Goal: Task Accomplishment & Management: Complete application form

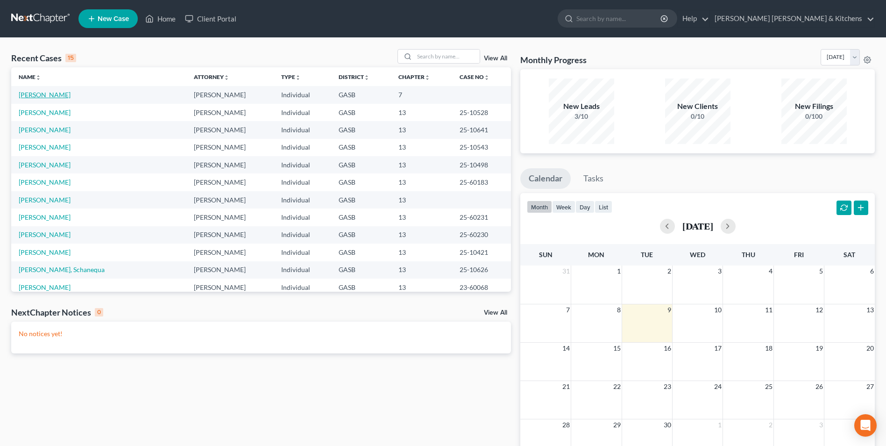
click at [37, 96] on link "[PERSON_NAME]" at bounding box center [45, 95] width 52 height 8
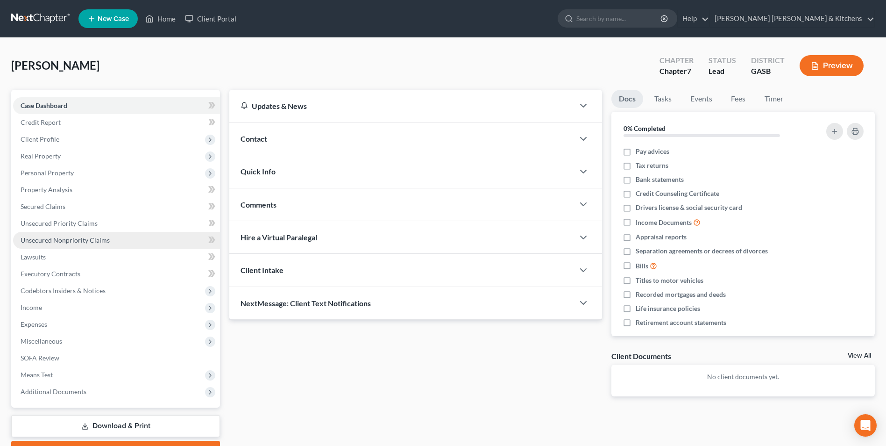
click at [68, 236] on span "Unsecured Nonpriority Claims" at bounding box center [65, 240] width 89 height 8
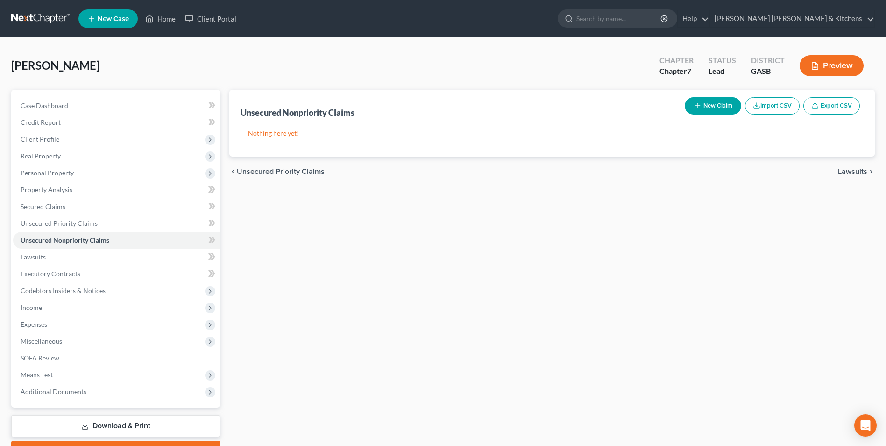
click at [709, 106] on button "New Claim" at bounding box center [713, 105] width 57 height 17
select select "0"
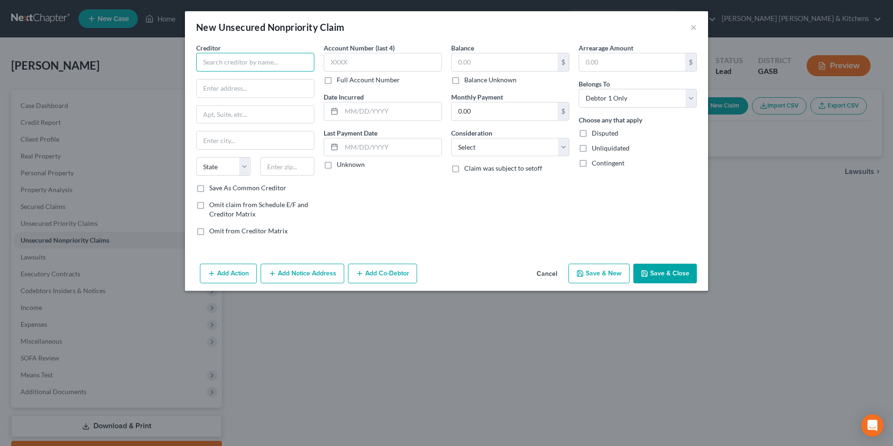
click at [252, 61] on input "text" at bounding box center [255, 62] width 118 height 19
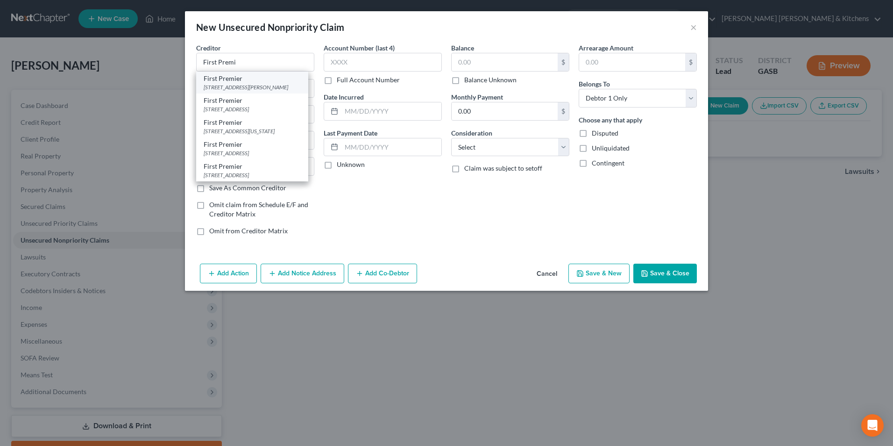
click at [251, 86] on div "[STREET_ADDRESS][PERSON_NAME]" at bounding box center [252, 87] width 97 height 8
type input "First Premier"
type input "[STREET_ADDRESS][PERSON_NAME]"
type input "[GEOGRAPHIC_DATA]"
select select "43"
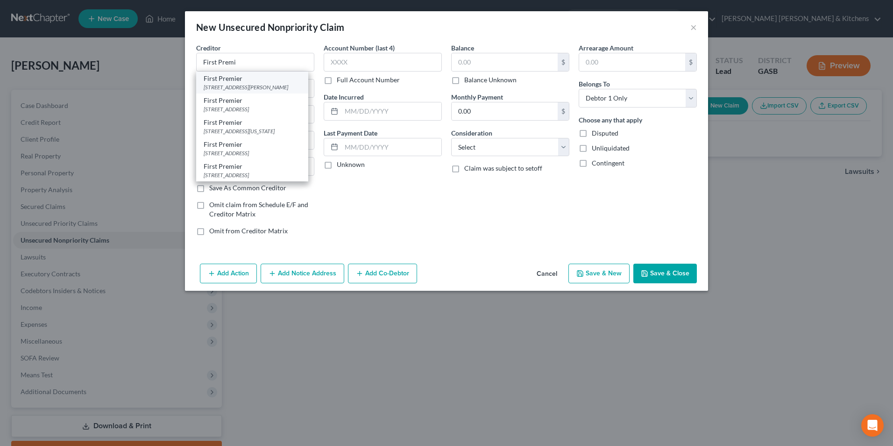
type input "57107"
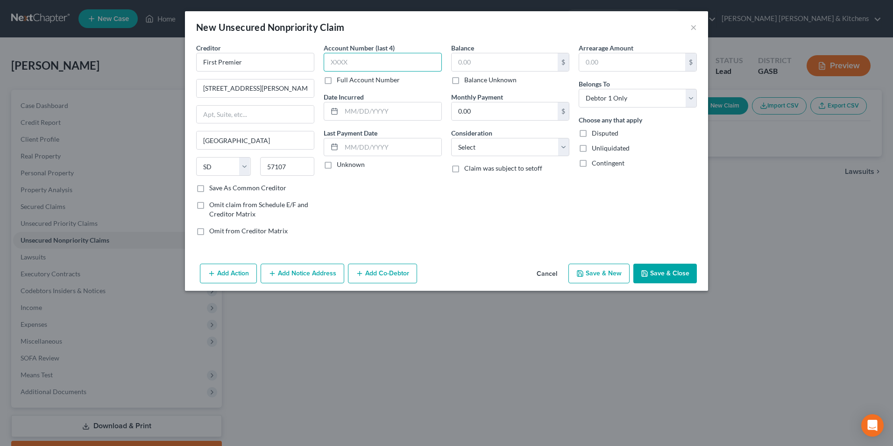
click at [346, 62] on input "text" at bounding box center [383, 62] width 118 height 19
type input "2"
type input "9340"
type input "2019"
click at [491, 69] on input "text" at bounding box center [505, 62] width 106 height 18
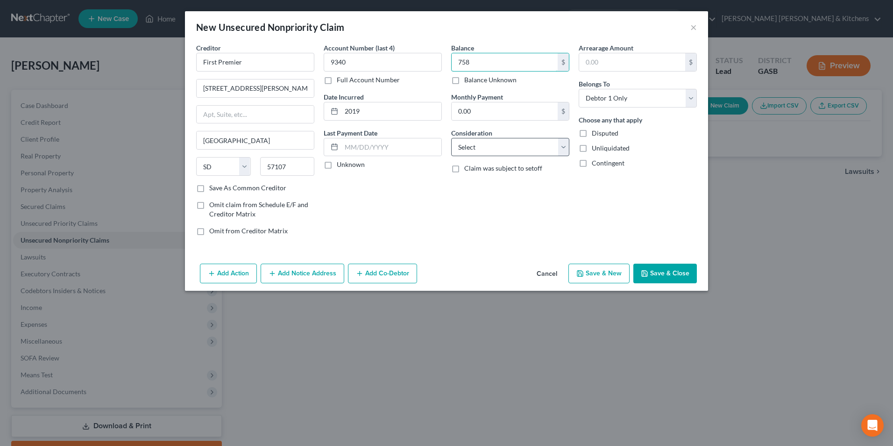
type input "758"
drag, startPoint x: 487, startPoint y: 143, endPoint x: 487, endPoint y: 156, distance: 13.5
click at [487, 143] on select "Select Cable / Satellite Services Collection Agency Credit Card Debt Debt Couns…" at bounding box center [510, 147] width 118 height 19
select select "2"
click at [451, 138] on select "Select Cable / Satellite Services Collection Agency Credit Card Debt Debt Couns…" at bounding box center [510, 147] width 118 height 19
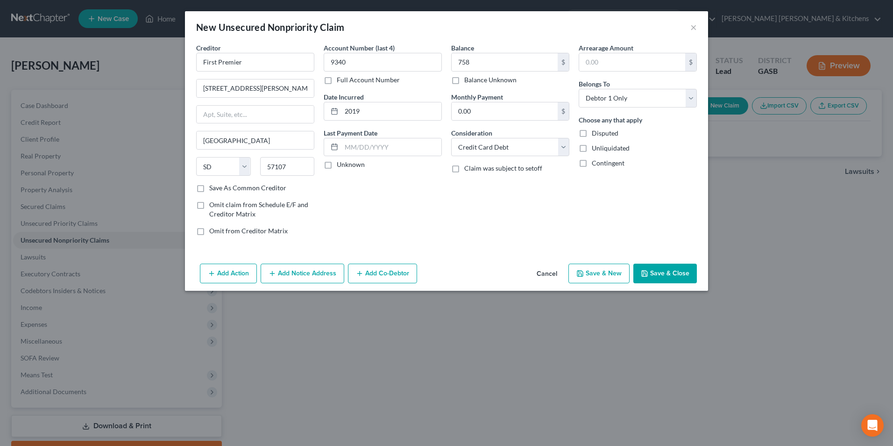
click at [600, 272] on button "Save & New" at bounding box center [598, 273] width 61 height 20
select select "0"
type input "758.00"
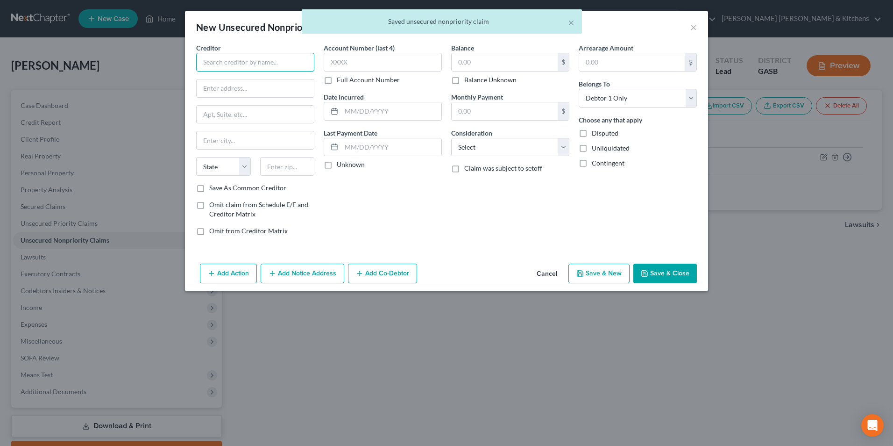
click at [263, 59] on input "text" at bounding box center [255, 62] width 118 height 19
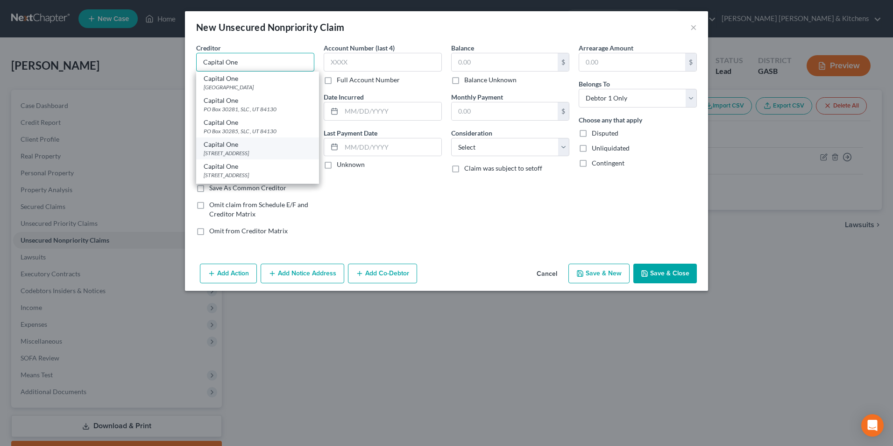
type input "Capital One"
click at [271, 148] on div "Capital One" at bounding box center [258, 144] width 108 height 9
type input "PO Box 31293"
type input "[GEOGRAPHIC_DATA]"
select select "46"
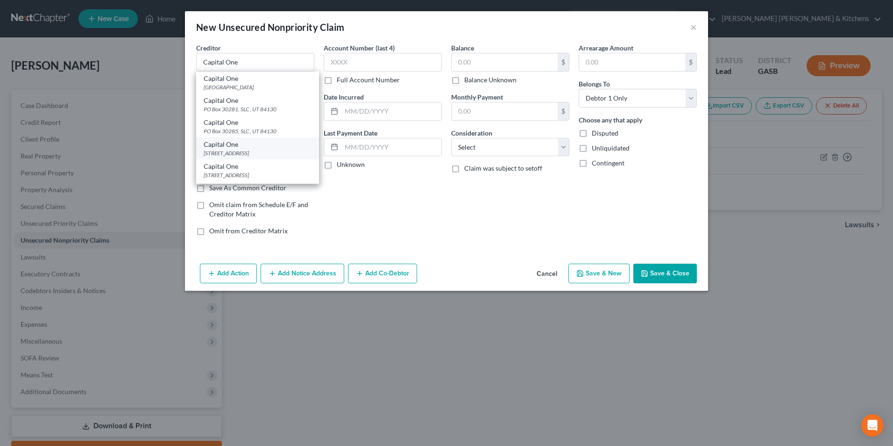
type input "84131"
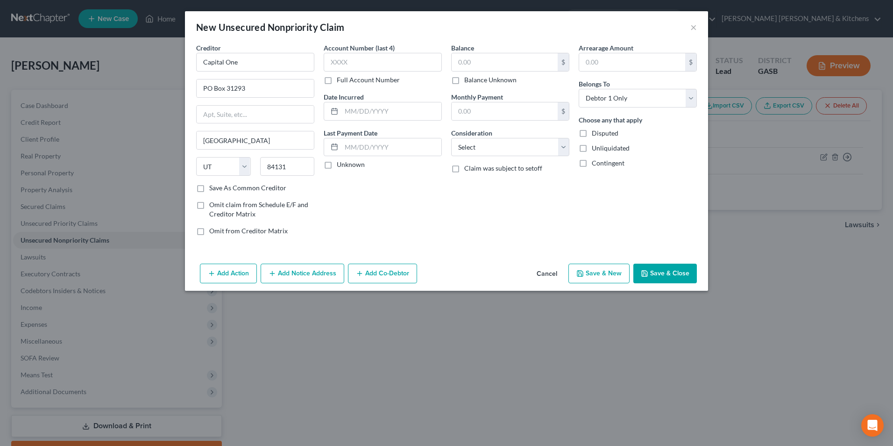
click at [345, 52] on label "Account Number (last 4)" at bounding box center [359, 48] width 71 height 10
click at [347, 65] on input "text" at bounding box center [383, 62] width 118 height 19
type input "8839"
drag, startPoint x: 341, startPoint y: 115, endPoint x: 348, endPoint y: 115, distance: 6.5
click at [344, 115] on input "text" at bounding box center [391, 111] width 100 height 18
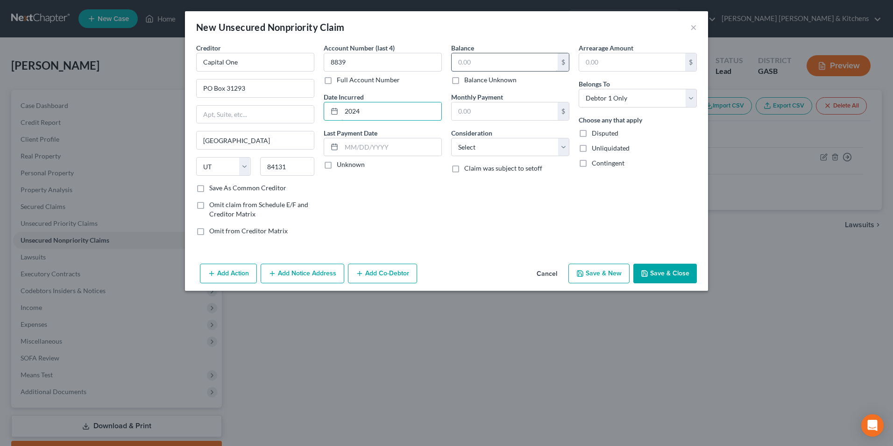
type input "2024"
click at [464, 67] on input "text" at bounding box center [505, 62] width 106 height 18
type input "512"
click at [483, 156] on select "Select Cable / Satellite Services Collection Agency Credit Card Debt Debt Couns…" at bounding box center [510, 147] width 118 height 19
select select "2"
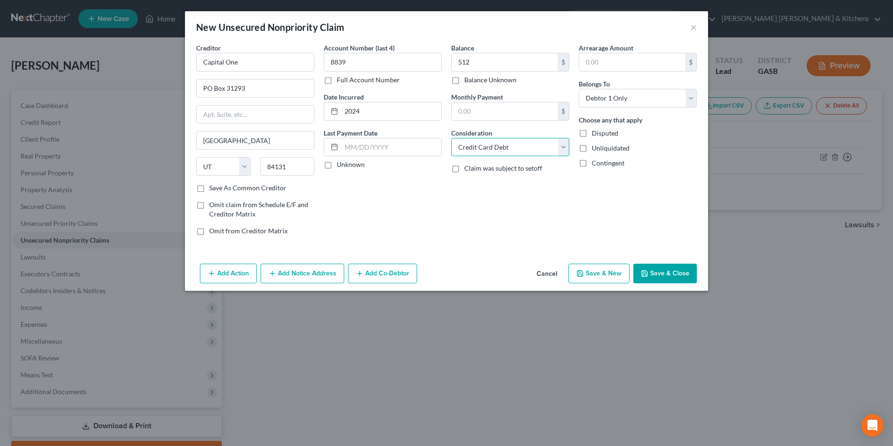
click at [451, 138] on select "Select Cable / Satellite Services Collection Agency Credit Card Debt Debt Couns…" at bounding box center [510, 147] width 118 height 19
click at [599, 279] on button "Save & New" at bounding box center [598, 273] width 61 height 20
select select "0"
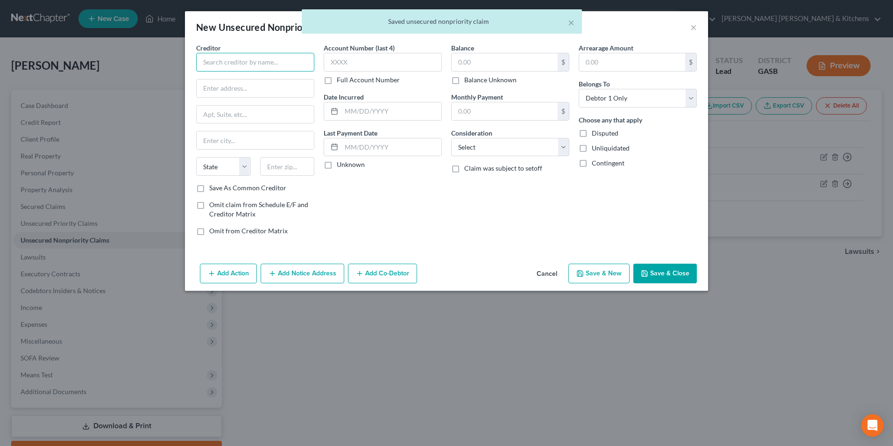
click at [298, 67] on input "text" at bounding box center [255, 62] width 118 height 19
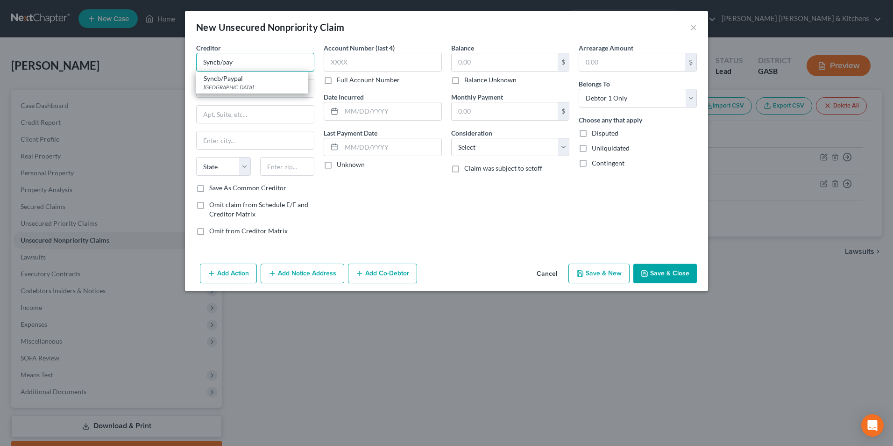
click at [278, 67] on input "Syncb/pay" at bounding box center [255, 62] width 118 height 19
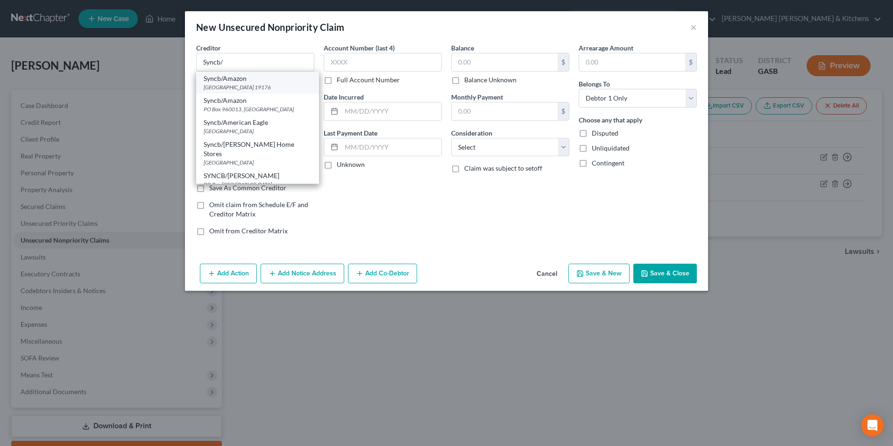
click at [274, 86] on div "[GEOGRAPHIC_DATA] 19176" at bounding box center [258, 87] width 108 height 8
type input "Syncb/Amazon"
type input "PO Box 71737"
type input "[GEOGRAPHIC_DATA]"
select select "39"
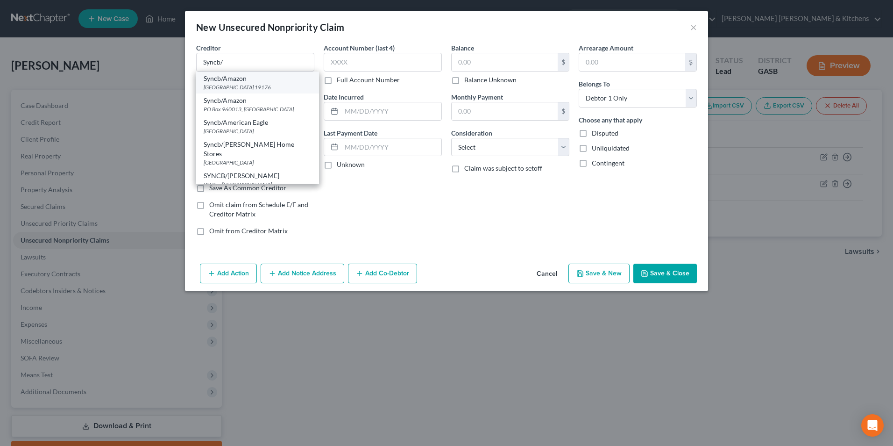
type input "19176"
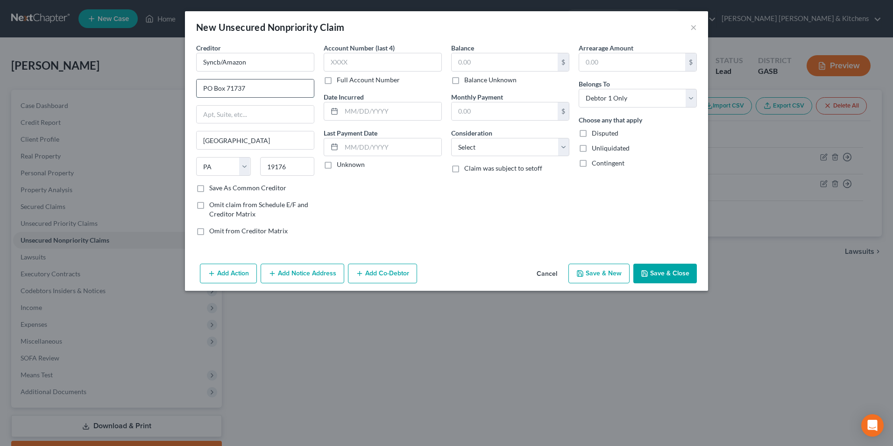
click at [241, 88] on input "PO Box 71737" at bounding box center [255, 88] width 117 height 18
type input "PO Box 71727"
drag, startPoint x: 226, startPoint y: 65, endPoint x: 256, endPoint y: 64, distance: 30.8
click at [256, 64] on input "Syncb/Amazon" at bounding box center [255, 62] width 118 height 19
type input "Syncb/Paypal"
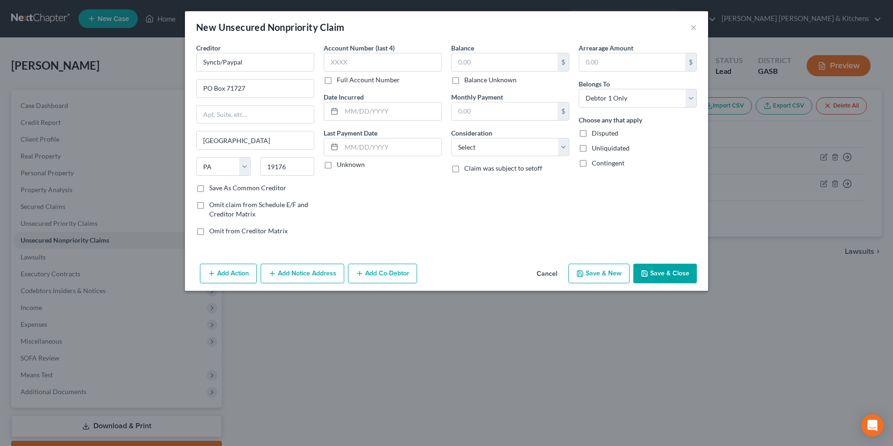
click at [209, 188] on label "Save As Common Creditor" at bounding box center [247, 187] width 77 height 9
click at [213, 188] on input "Save As Common Creditor" at bounding box center [216, 186] width 6 height 6
checkbox input "true"
click at [341, 63] on input "text" at bounding box center [383, 62] width 118 height 19
type input "8441"
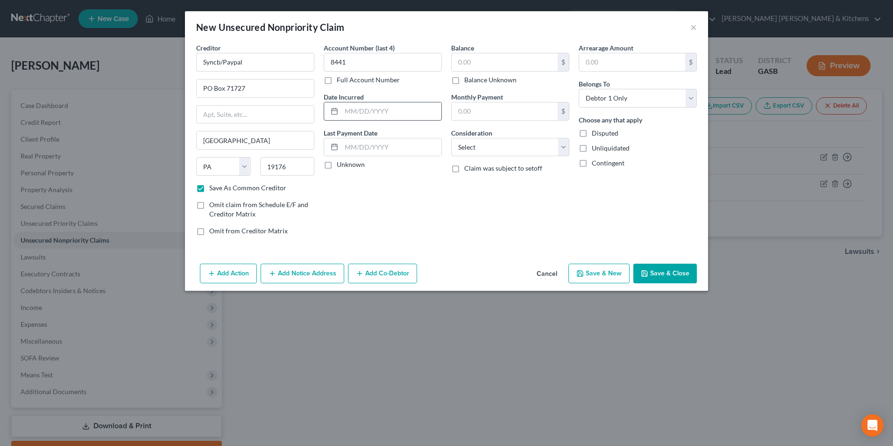
click at [367, 107] on input "text" at bounding box center [391, 111] width 100 height 18
type input "2019"
click at [466, 64] on input "text" at bounding box center [505, 62] width 106 height 18
type input "194"
drag, startPoint x: 481, startPoint y: 152, endPoint x: 482, endPoint y: 156, distance: 4.7
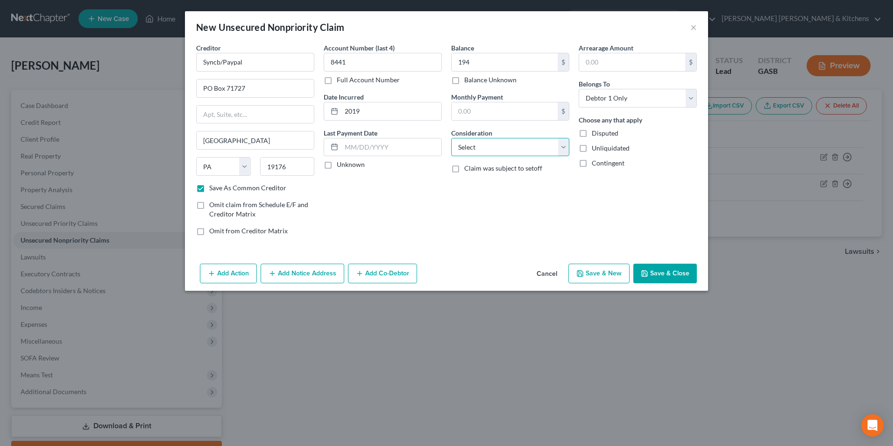
click at [481, 152] on select "Select Cable / Satellite Services Collection Agency Credit Card Debt Debt Couns…" at bounding box center [510, 147] width 118 height 19
select select "2"
click at [451, 138] on select "Select Cable / Satellite Services Collection Agency Credit Card Debt Debt Couns…" at bounding box center [510, 147] width 118 height 19
click at [595, 281] on button "Save & New" at bounding box center [598, 273] width 61 height 20
checkbox input "false"
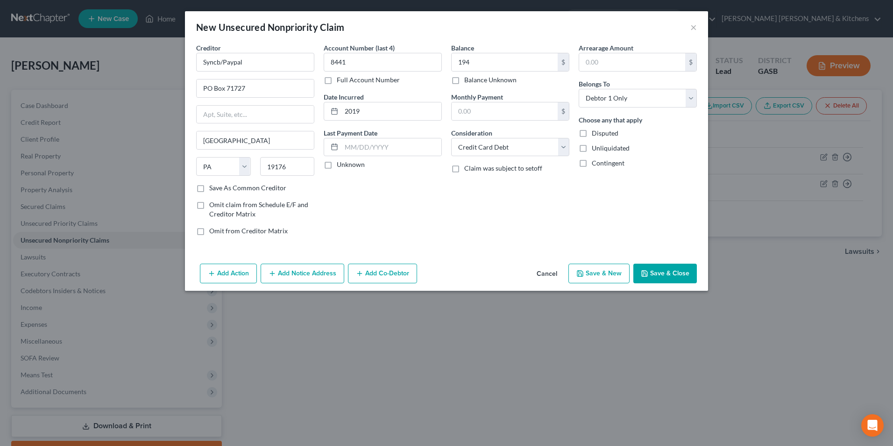
select select "0"
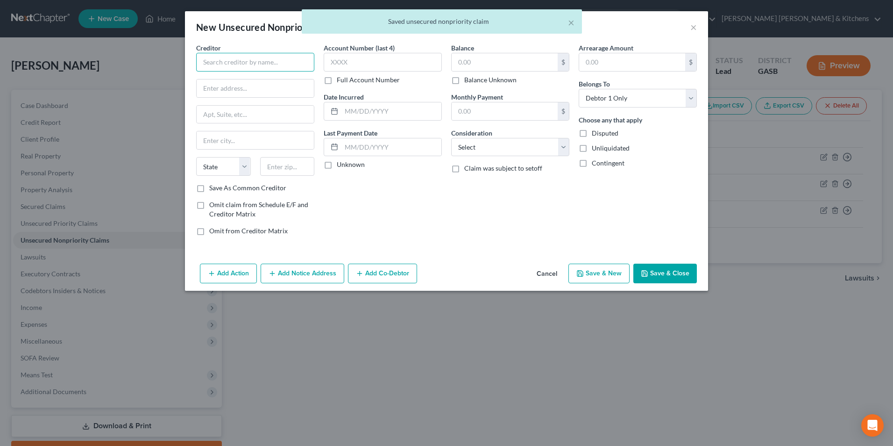
click at [236, 66] on input "text" at bounding box center [255, 62] width 118 height 19
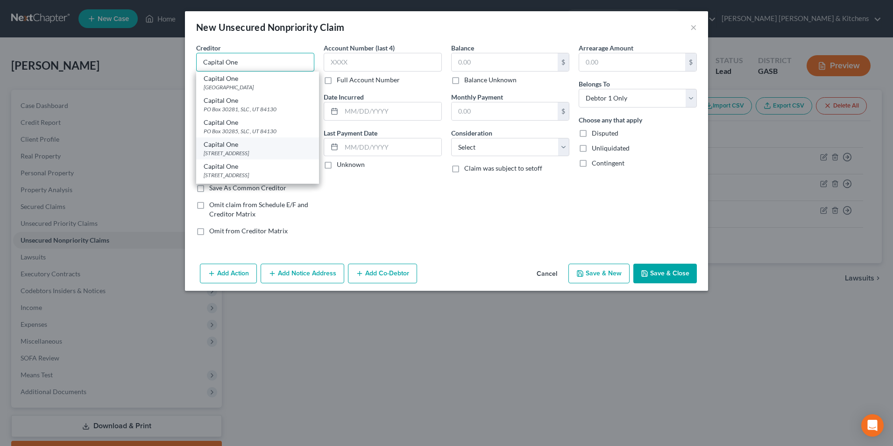
type input "Capital One"
click at [249, 149] on div "[STREET_ADDRESS]" at bounding box center [258, 153] width 108 height 8
type input "PO Box 31293"
type input "[GEOGRAPHIC_DATA]"
select select "46"
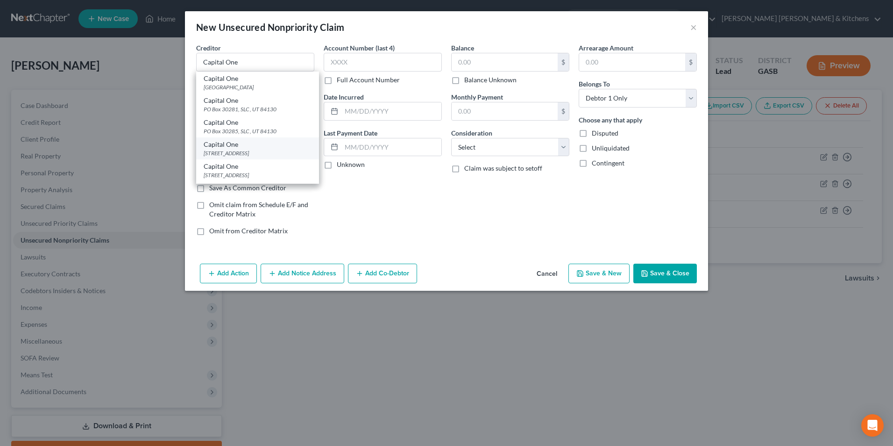
type input "84131"
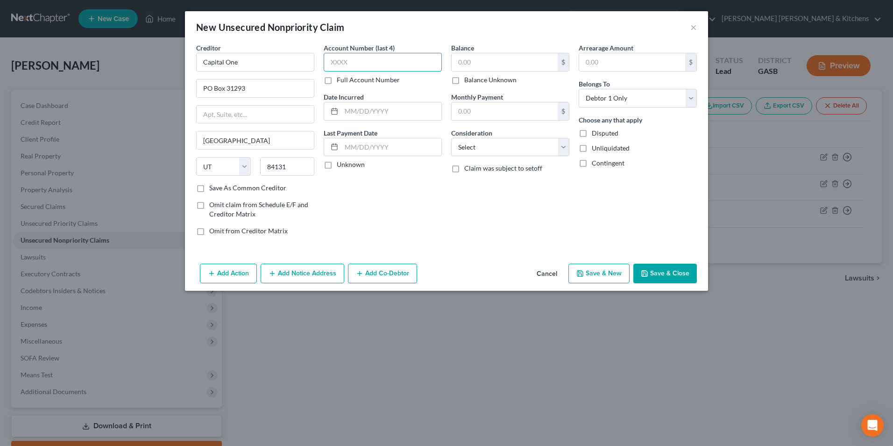
click at [348, 68] on input "text" at bounding box center [383, 62] width 118 height 19
type input "0864"
type input "2025"
click at [475, 63] on input "text" at bounding box center [505, 62] width 106 height 18
type input "78"
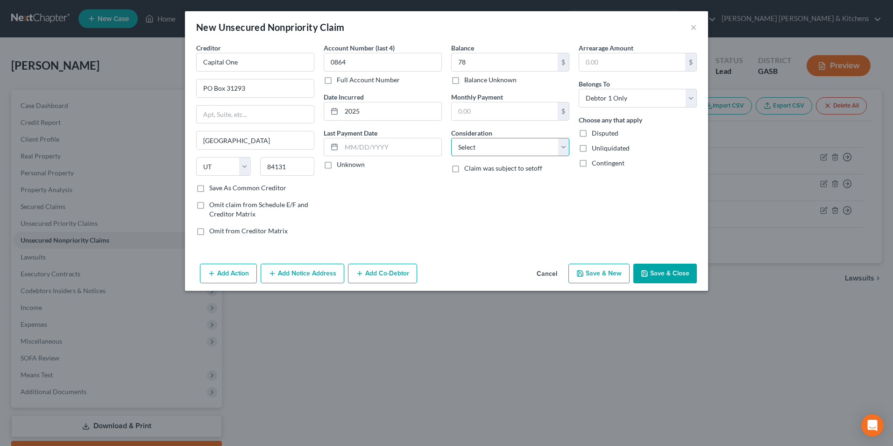
click at [478, 153] on select "Select Cable / Satellite Services Collection Agency Credit Card Debt Debt Couns…" at bounding box center [510, 147] width 118 height 19
select select "2"
click at [451, 138] on select "Select Cable / Satellite Services Collection Agency Credit Card Debt Debt Couns…" at bounding box center [510, 147] width 118 height 19
click at [602, 264] on button "Save & New" at bounding box center [598, 273] width 61 height 20
select select "0"
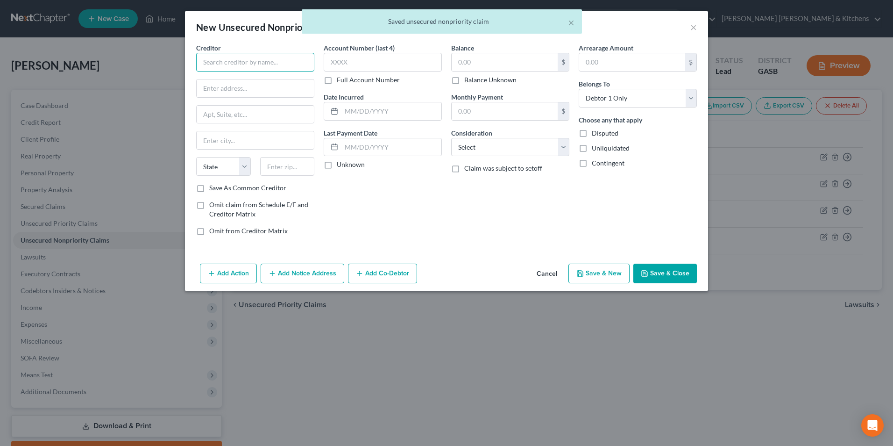
click at [291, 66] on input "text" at bounding box center [255, 62] width 118 height 19
type input "Atlas"
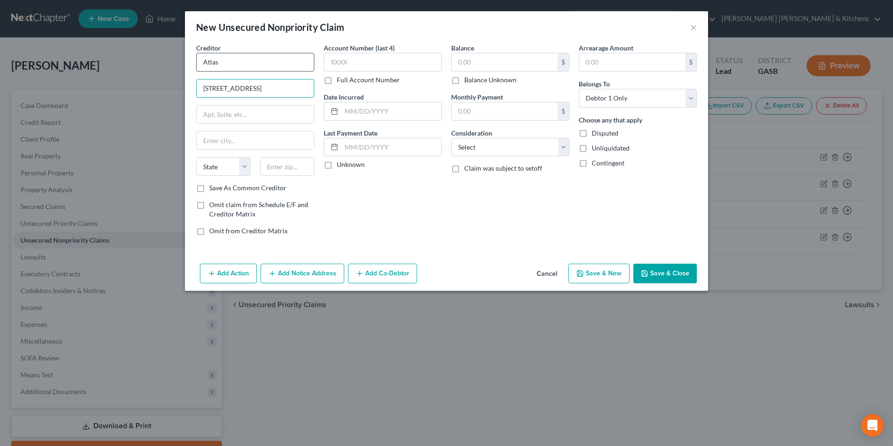
type input "[STREET_ADDRESS]"
type input "94707"
type input "Berkeley"
select select "4"
click at [355, 62] on input "text" at bounding box center [383, 62] width 118 height 19
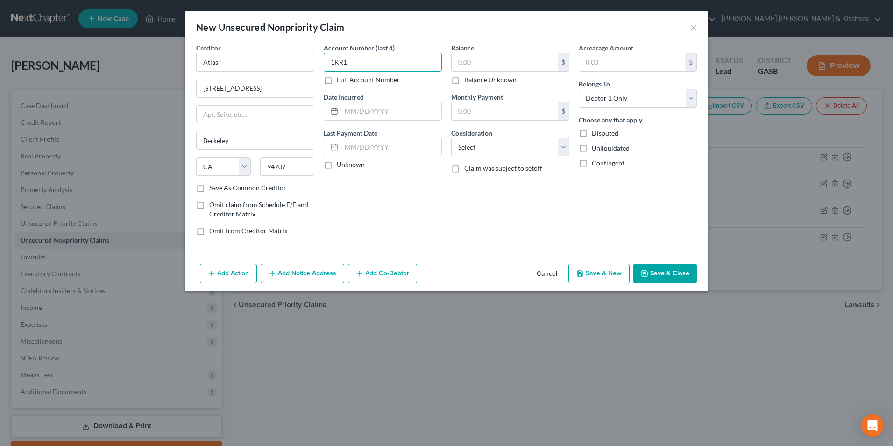
type input "1KR1"
type input "2025"
click at [485, 66] on input "text" at bounding box center [505, 62] width 106 height 18
type input "47"
click at [473, 153] on select "Select Cable / Satellite Services Collection Agency Credit Card Debt Debt Couns…" at bounding box center [510, 147] width 118 height 19
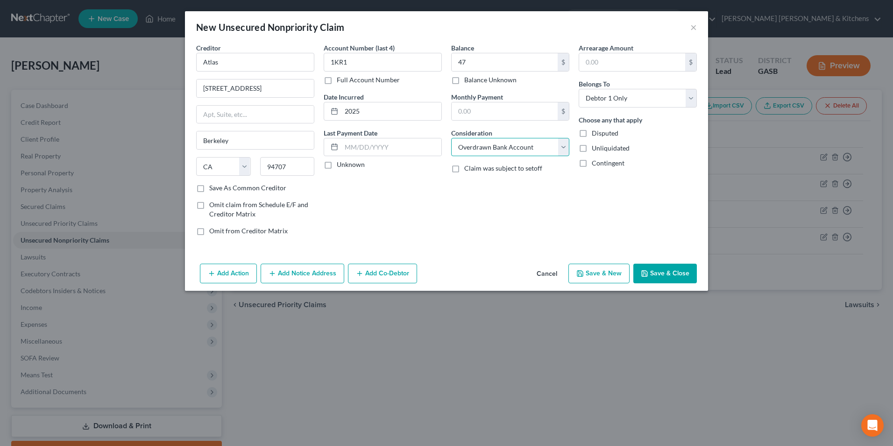
click at [451, 138] on select "Select Cable / Satellite Services Collection Agency Credit Card Debt Debt Couns…" at bounding box center [510, 147] width 118 height 19
click at [476, 145] on select "Select Cable / Satellite Services Collection Agency Credit Card Debt Debt Couns…" at bounding box center [510, 147] width 118 height 19
select select "14"
click at [451, 138] on select "Select Cable / Satellite Services Collection Agency Credit Card Debt Debt Couns…" at bounding box center [510, 147] width 118 height 19
type input "line of credit"
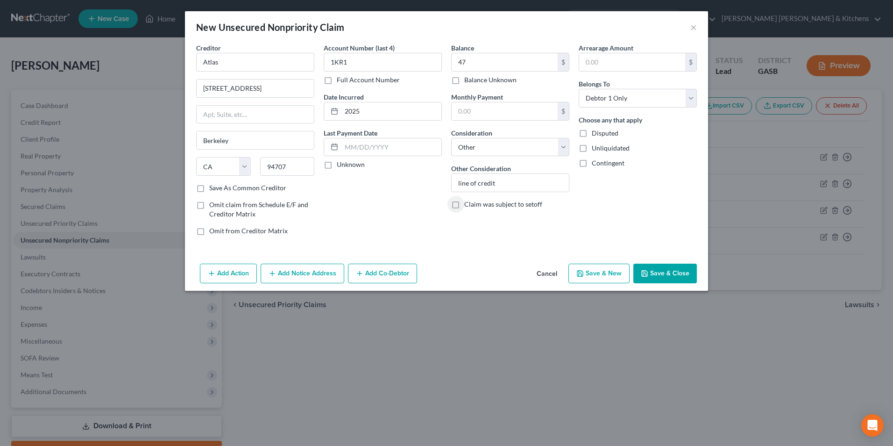
click at [603, 274] on button "Save & New" at bounding box center [598, 273] width 61 height 20
select select "0"
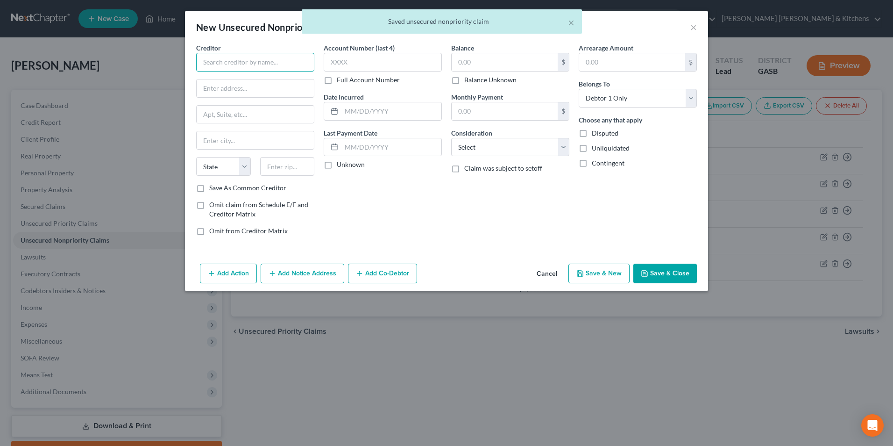
click at [232, 64] on input "text" at bounding box center [255, 62] width 118 height 19
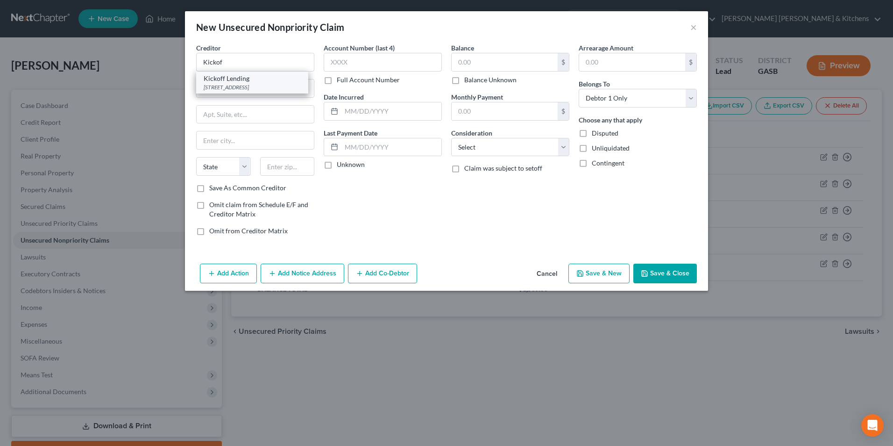
click at [237, 83] on div "[STREET_ADDRESS]" at bounding box center [252, 87] width 97 height 8
type input "Kickoff Lending"
type input "PO Box 40070"
type input "Reno"
select select "31"
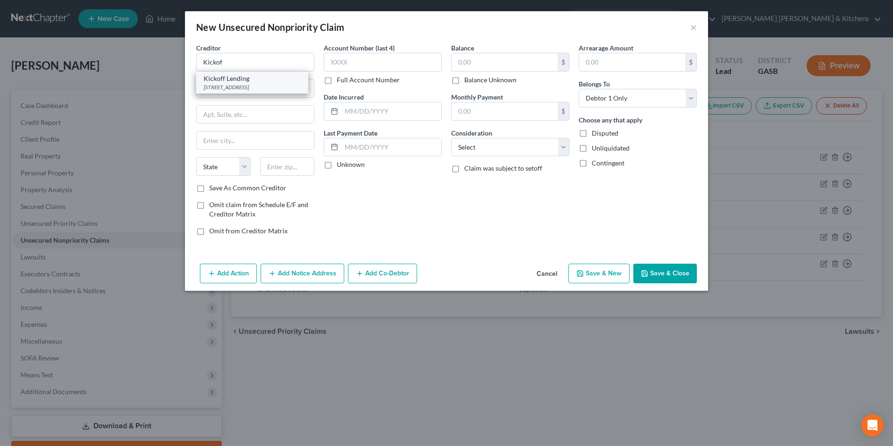
type input "89504"
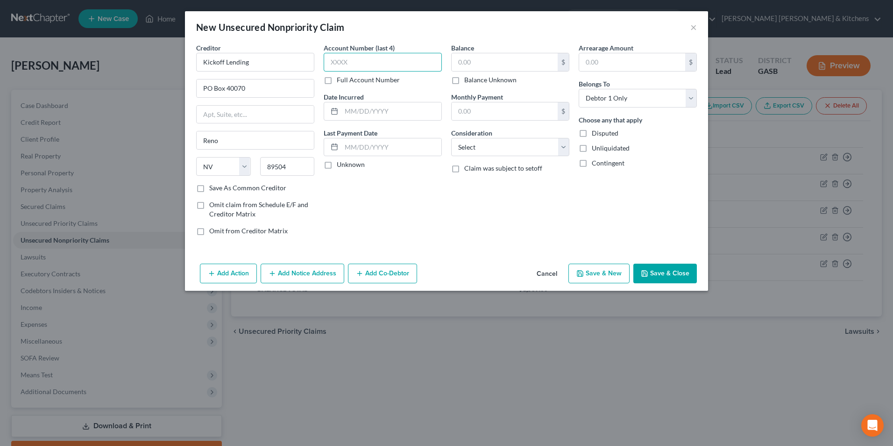
click at [341, 64] on input "text" at bounding box center [383, 62] width 118 height 19
type input "GLE6"
type input "2025"
click at [471, 67] on input "text" at bounding box center [505, 62] width 106 height 18
type input "40"
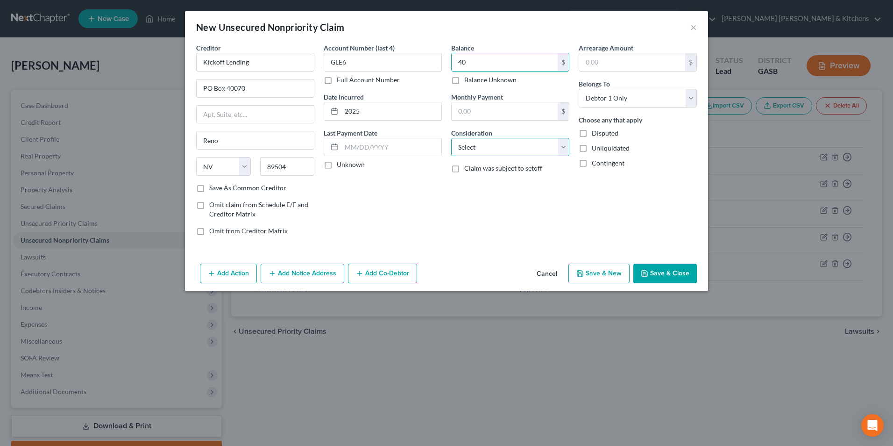
click at [464, 149] on select "Select Cable / Satellite Services Collection Agency Credit Card Debt Debt Couns…" at bounding box center [510, 147] width 118 height 19
select select "10"
click at [451, 138] on select "Select Cable / Satellite Services Collection Agency Credit Card Debt Debt Couns…" at bounding box center [510, 147] width 118 height 19
click at [600, 266] on button "Save & New" at bounding box center [598, 273] width 61 height 20
select select "0"
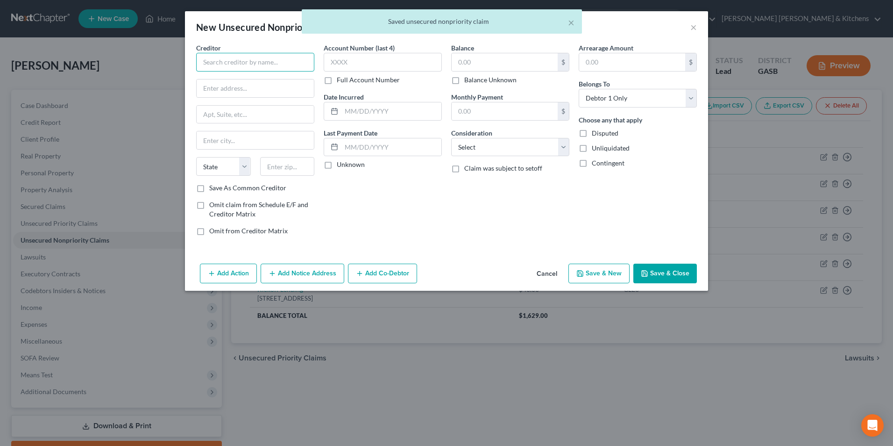
click at [252, 64] on input "text" at bounding box center [255, 62] width 118 height 19
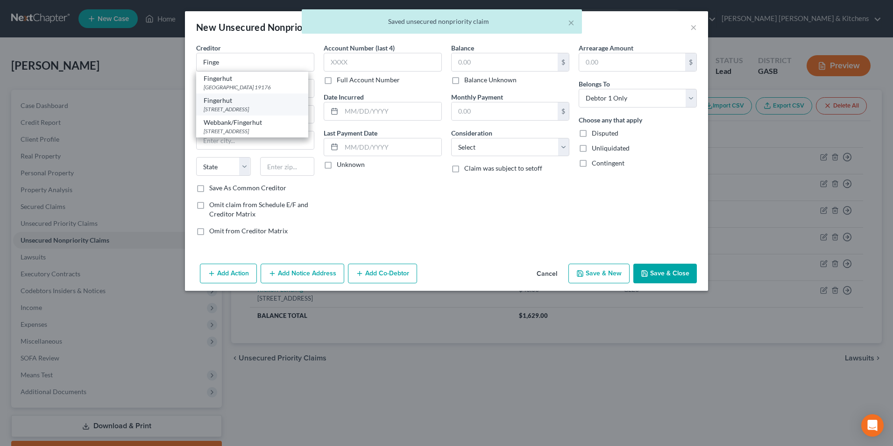
click at [250, 102] on div "Fingerhut" at bounding box center [252, 100] width 97 height 9
type input "Fingerhut"
type input "[STREET_ADDRESS]"
type input "St Cloud"
select select "24"
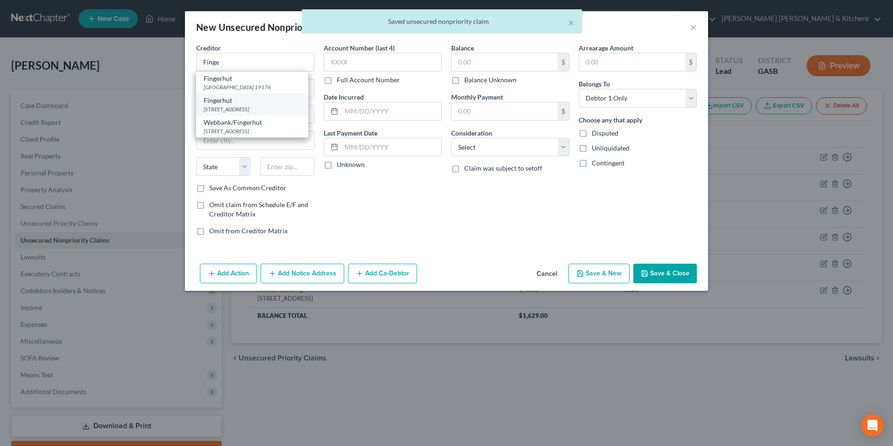
type input "56303"
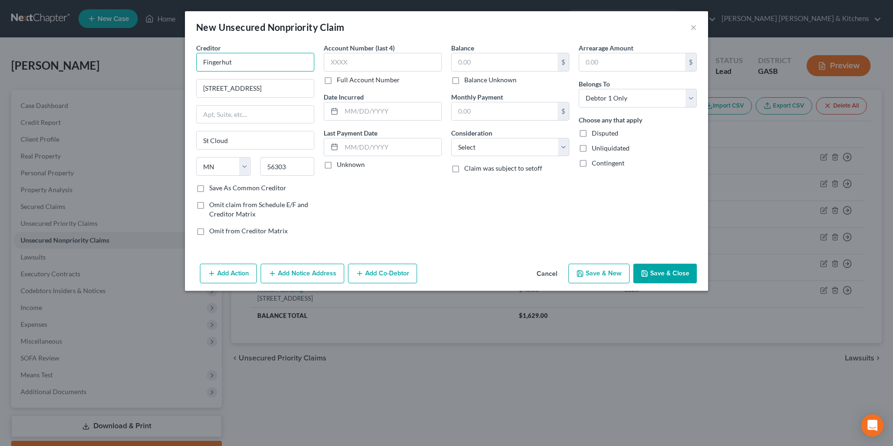
click at [274, 64] on input "Fingerhut" at bounding box center [255, 62] width 118 height 19
type input "Fingerhut/Webbank"
click at [342, 69] on input "text" at bounding box center [383, 62] width 118 height 19
type input "9418"
click at [363, 110] on input "text" at bounding box center [391, 111] width 100 height 18
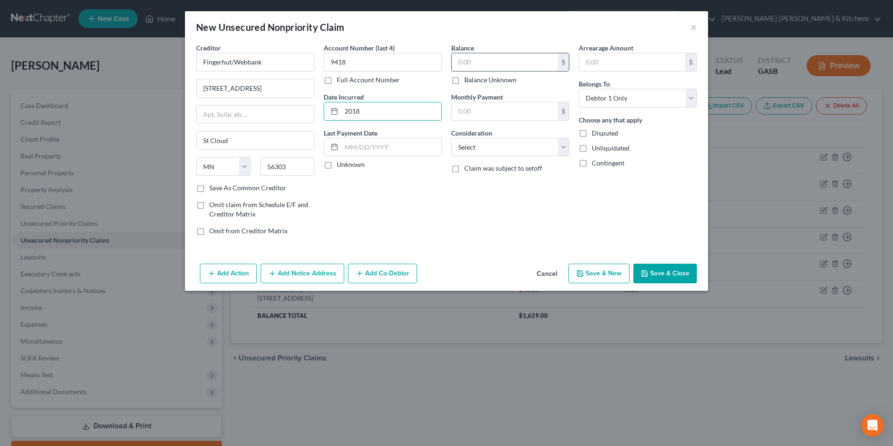
type input "2018"
click at [466, 59] on input "text" at bounding box center [505, 62] width 106 height 18
type input "1,832"
click at [474, 156] on select "Select Cable / Satellite Services Collection Agency Credit Card Debt Debt Couns…" at bounding box center [510, 147] width 118 height 19
select select "14"
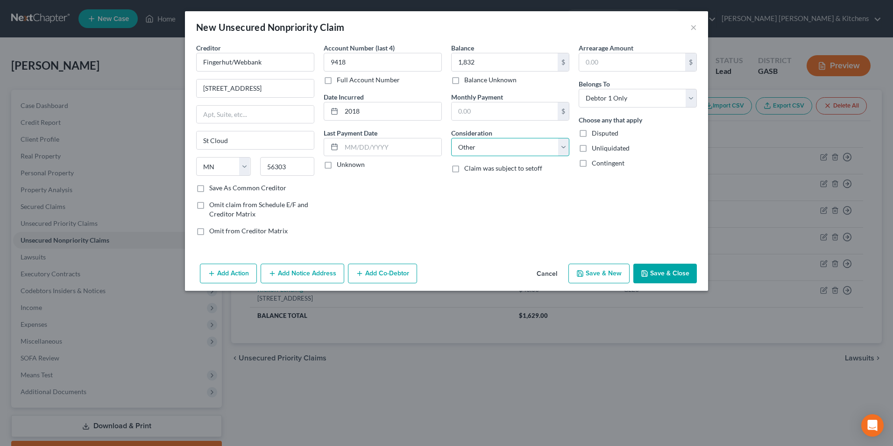
click at [451, 138] on select "Select Cable / Satellite Services Collection Agency Credit Card Debt Debt Couns…" at bounding box center [510, 147] width 118 height 19
click at [529, 181] on input "ch" at bounding box center [510, 183] width 117 height 18
type input "charged off acct"
click at [589, 282] on button "Save & New" at bounding box center [598, 273] width 61 height 20
select select "0"
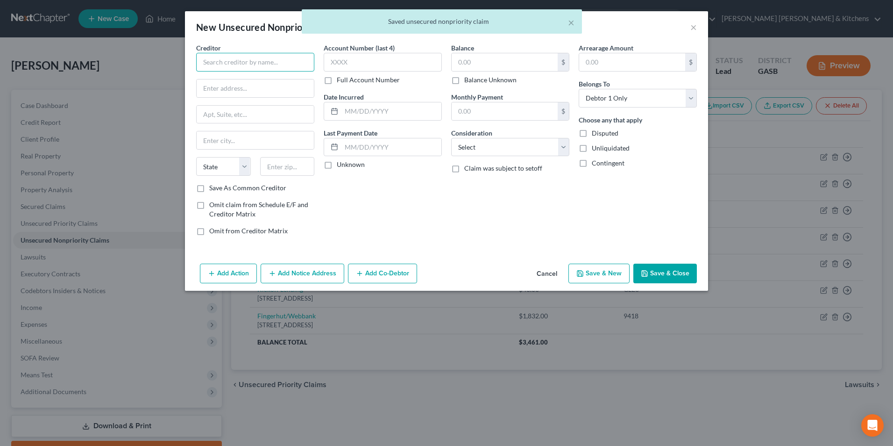
click at [219, 62] on input "text" at bounding box center [255, 62] width 118 height 19
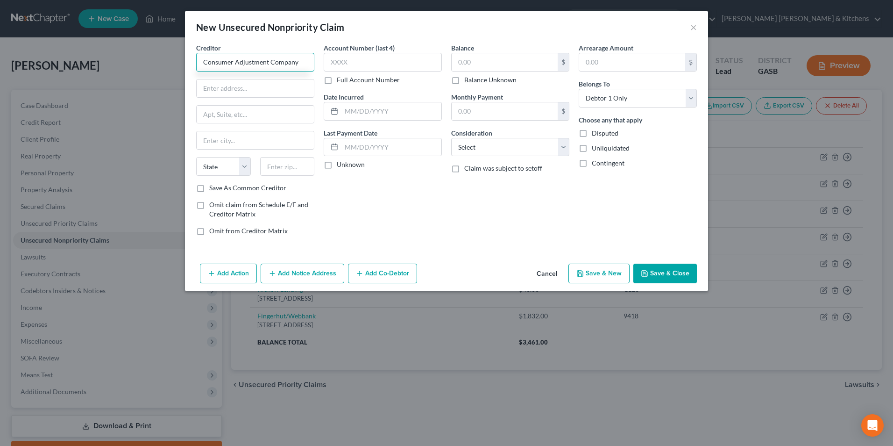
type input "Consumer Adjustment Company"
type input "[STREET_ADDRESS]"
type input "63128"
type input "Saint Louis"
select select "26"
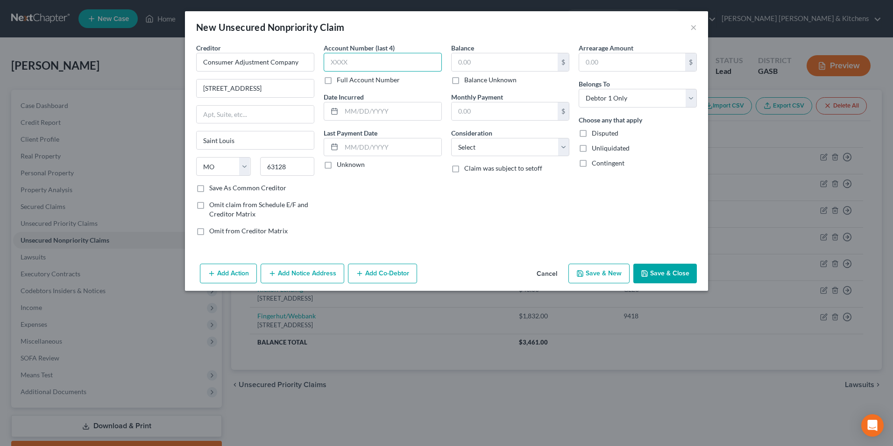
click at [406, 64] on input "text" at bounding box center [383, 62] width 118 height 19
type input "1121"
click at [408, 104] on input "text" at bounding box center [391, 111] width 100 height 18
type input "assigned 2025"
click at [507, 60] on input "text" at bounding box center [505, 62] width 106 height 18
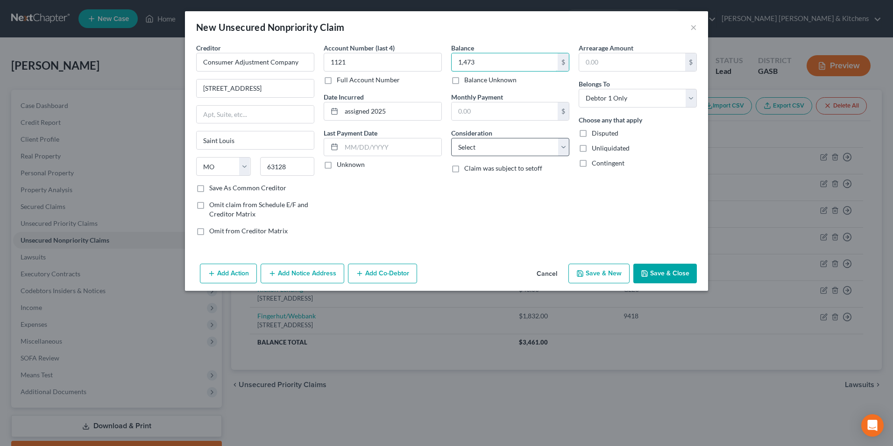
type input "1,473"
click at [483, 147] on select "Select Cable / Satellite Services Collection Agency Credit Card Debt Debt Couns…" at bounding box center [510, 147] width 118 height 19
select select "14"
click at [451, 138] on select "Select Cable / Satellite Services Collection Agency Credit Card Debt Debt Couns…" at bounding box center [510, 147] width 118 height 19
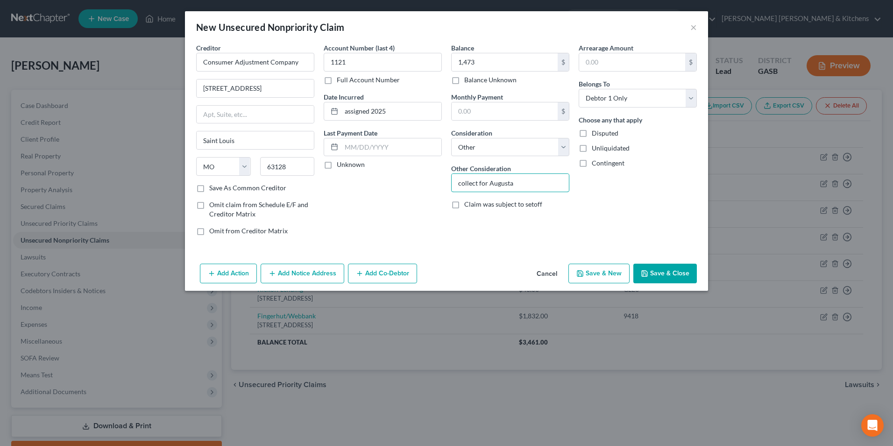
type input "collect for Augusta Phy Grp"
click at [209, 192] on label "Save As Common Creditor" at bounding box center [247, 187] width 77 height 9
click at [213, 189] on input "Save As Common Creditor" at bounding box center [216, 186] width 6 height 6
click at [618, 276] on button "Save & New" at bounding box center [598, 273] width 61 height 20
checkbox input "false"
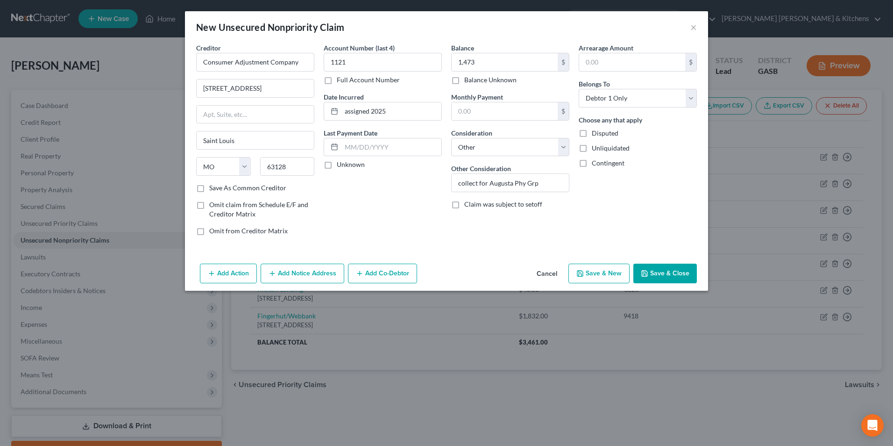
select select "0"
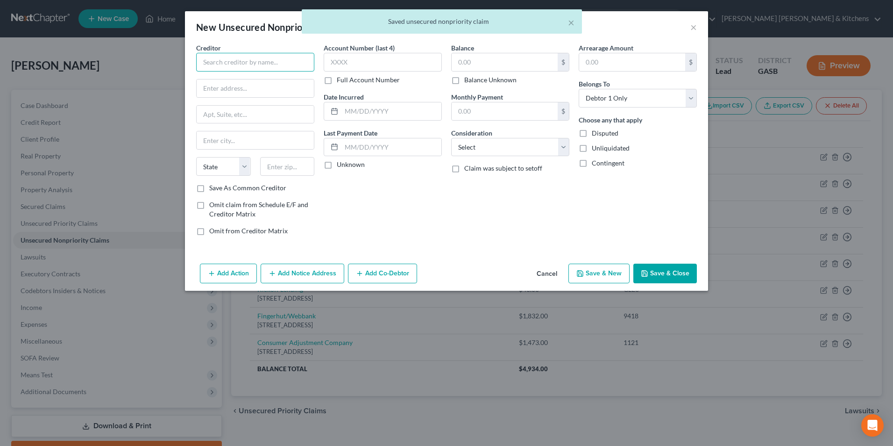
click at [236, 68] on input "text" at bounding box center [255, 62] width 118 height 19
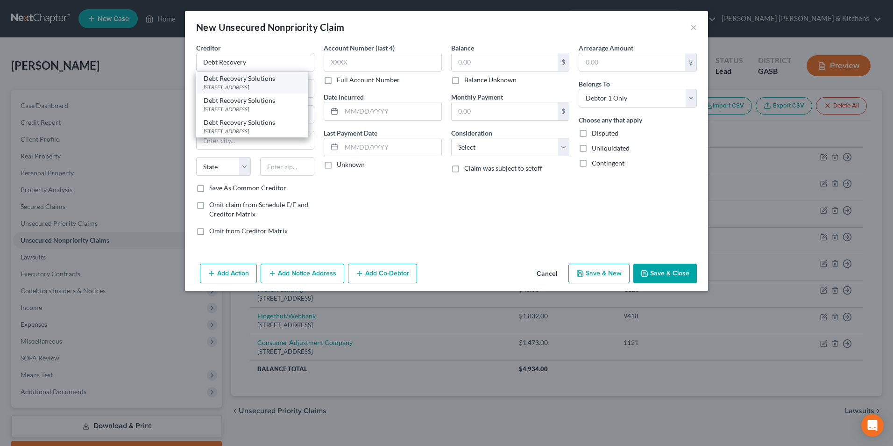
click at [236, 82] on div "Debt Recovery Solutions" at bounding box center [252, 78] width 97 height 9
type input "Debt Recovery Solutions"
type input "[STREET_ADDRESS]"
type input "ste 113E"
type input "Syosset"
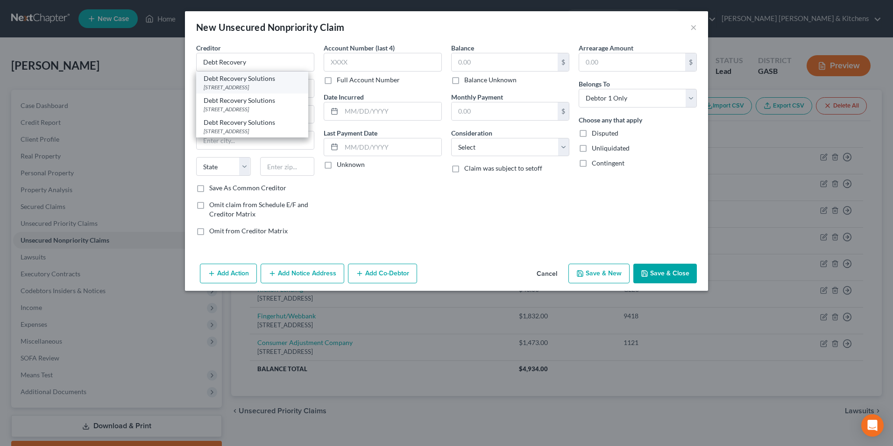
select select "35"
type input "11791"
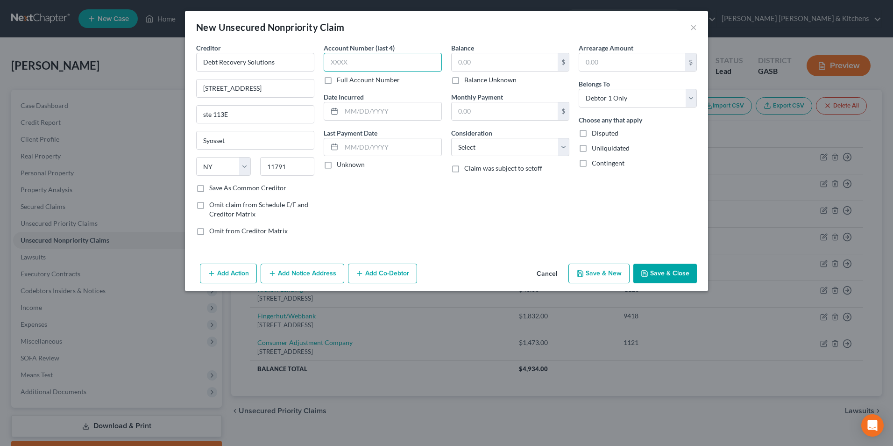
click at [364, 58] on input "text" at bounding box center [383, 62] width 118 height 19
type input "9112"
click at [380, 116] on input "text" at bounding box center [391, 111] width 100 height 18
type input "assigned 2025"
click at [478, 63] on input "text" at bounding box center [505, 62] width 106 height 18
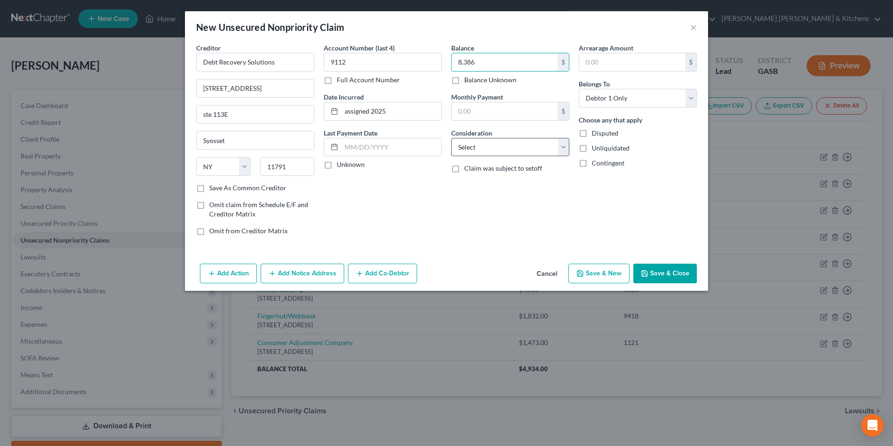
type input "8,386"
click at [484, 140] on select "Select Cable / Satellite Services Collection Agency Credit Card Debt Debt Couns…" at bounding box center [510, 147] width 118 height 19
select select "14"
click at [451, 138] on select "Select Cable / Satellite Services Collection Agency Credit Card Debt Debt Couns…" at bounding box center [510, 147] width 118 height 19
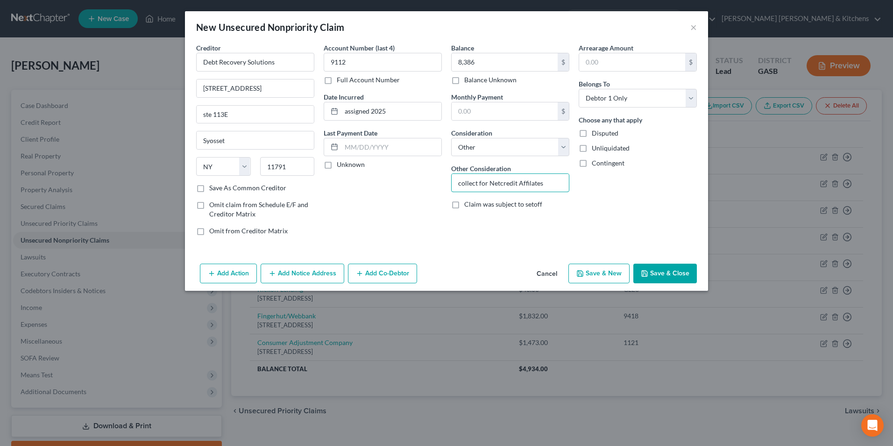
drag, startPoint x: 530, startPoint y: 185, endPoint x: 552, endPoint y: 232, distance: 51.2
click at [530, 199] on div "Balance 8,386.00 $ Balance Unknown Balance Undetermined 8,386 $ Balance Unknown…" at bounding box center [511, 143] width 128 height 200
click at [553, 186] on input "collect for Netcredit Affiliates" at bounding box center [510, 183] width 117 height 18
type input "collect for Netcredit Affiliates"
drag, startPoint x: 199, startPoint y: 185, endPoint x: 207, endPoint y: 193, distance: 11.6
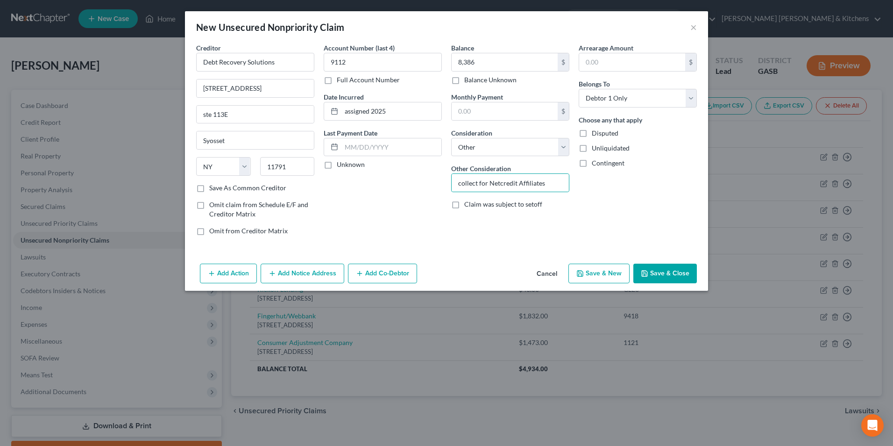
click at [209, 185] on label "Save As Common Creditor" at bounding box center [247, 187] width 77 height 9
click at [213, 185] on input "Save As Common Creditor" at bounding box center [216, 186] width 6 height 6
click at [654, 272] on button "Save & Close" at bounding box center [665, 273] width 64 height 20
checkbox input "false"
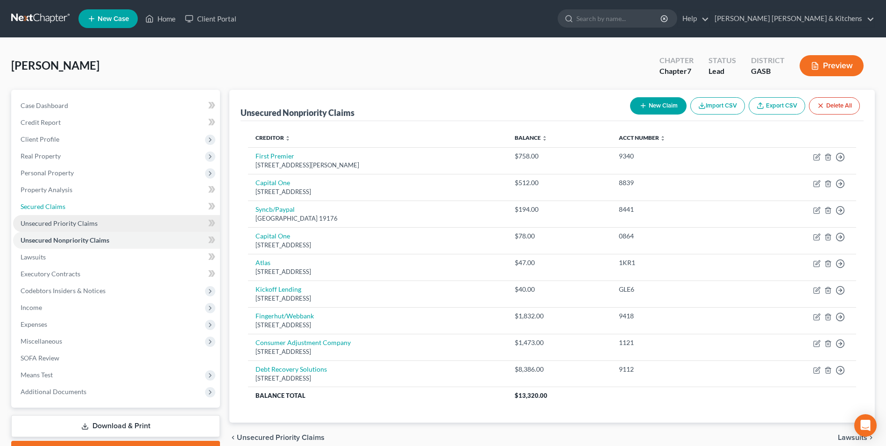
drag, startPoint x: 31, startPoint y: 205, endPoint x: 124, endPoint y: 220, distance: 94.8
click at [31, 205] on span "Secured Claims" at bounding box center [43, 206] width 45 height 8
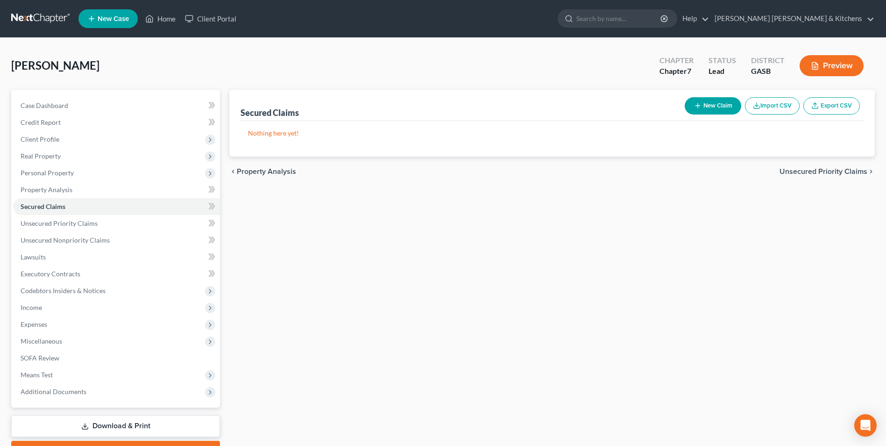
click at [712, 111] on button "New Claim" at bounding box center [713, 105] width 57 height 17
select select "0"
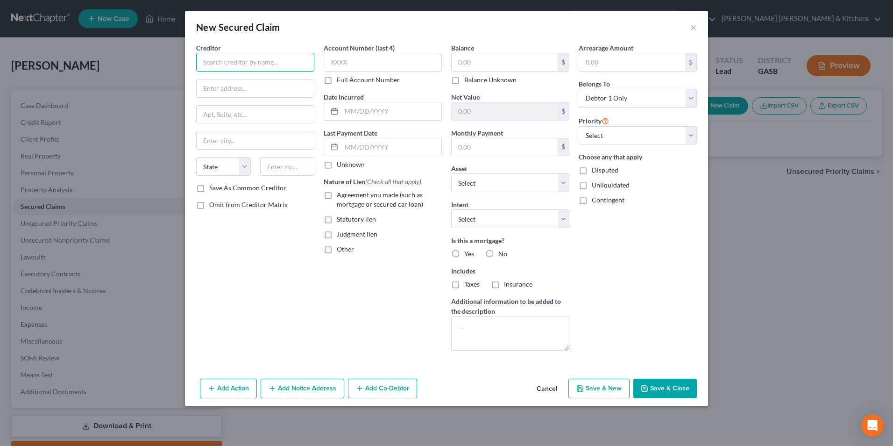
click at [278, 67] on input "text" at bounding box center [255, 62] width 118 height 19
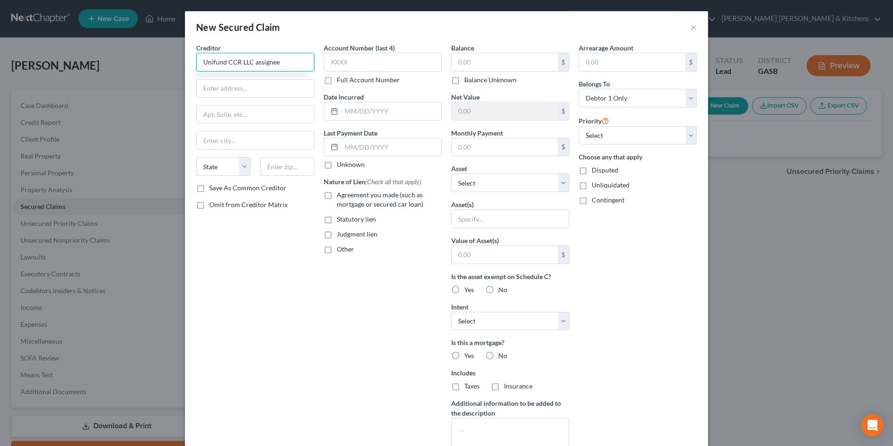
type input "Unifund CCR LLC assignee"
type input "c/o Lloyd & [PERSON_NAME]"
type input "PO Box 23200"
type input "40223"
type input "[GEOGRAPHIC_DATA]"
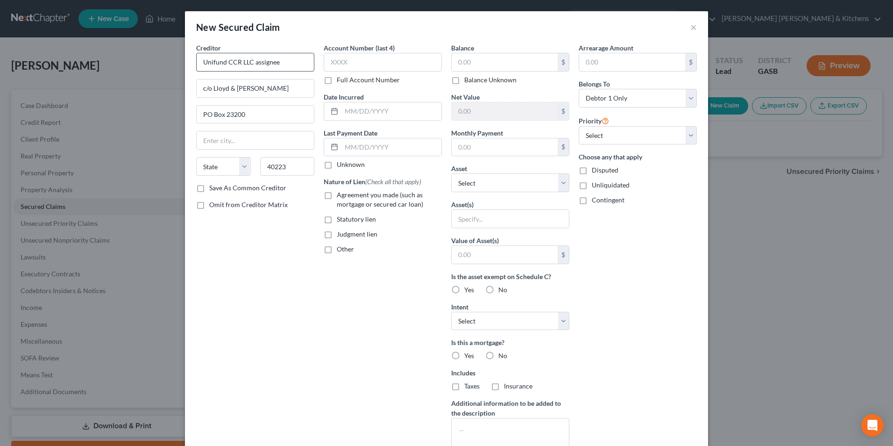
select select "18"
click at [337, 235] on label "Judgment lien" at bounding box center [357, 233] width 41 height 9
click at [341, 235] on input "Judgment lien" at bounding box center [344, 232] width 6 height 6
checkbox input "true"
click at [356, 116] on input "text" at bounding box center [391, 111] width 100 height 18
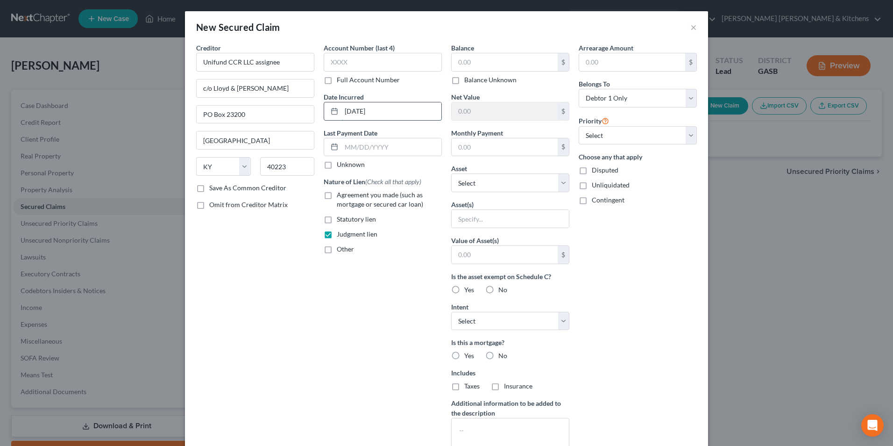
type input "[DATE]"
click at [484, 68] on input "text" at bounding box center [505, 62] width 106 height 18
type input "2,440.96"
click at [470, 215] on input "text" at bounding box center [510, 219] width 117 height 18
type input "judgment lien"
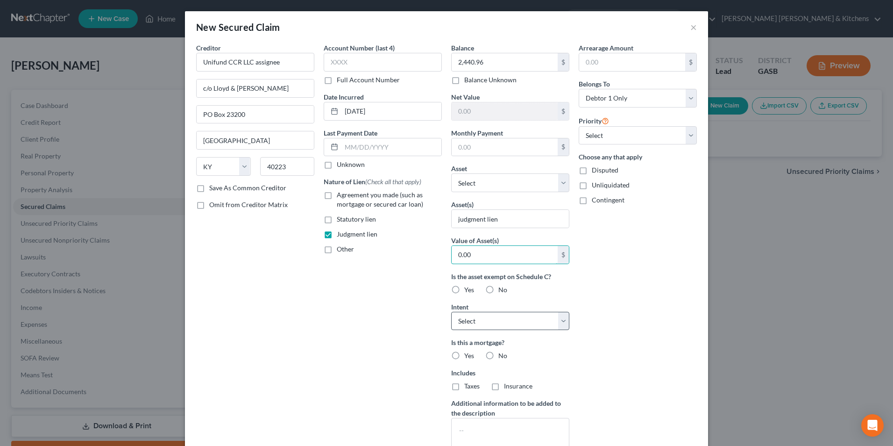
type input "0.00"
click at [497, 316] on select "Select Surrender Redeem Reaffirm Avoid Other" at bounding box center [510, 321] width 118 height 19
select select "4"
click at [451, 312] on select "Select Surrender Redeem Reaffirm Avoid Other" at bounding box center [510, 321] width 118 height 19
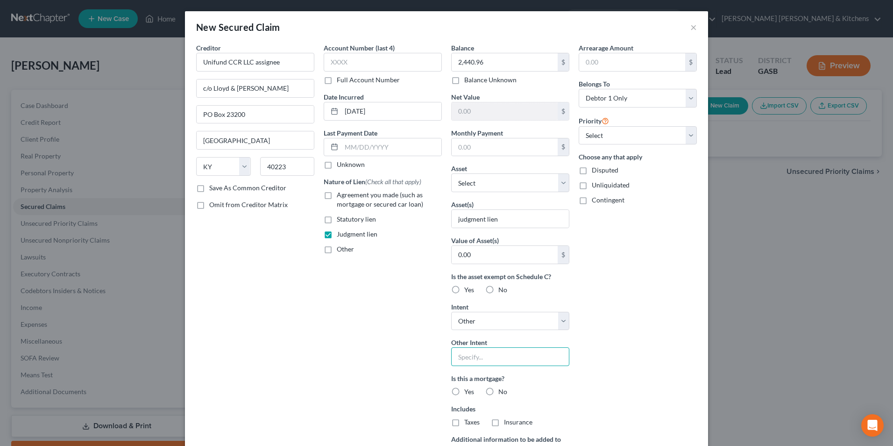
click at [471, 359] on input "text" at bounding box center [510, 356] width 118 height 19
type input "avoid judgment lien"
click at [533, 220] on input "judgment lien" at bounding box center [510, 219] width 117 height 18
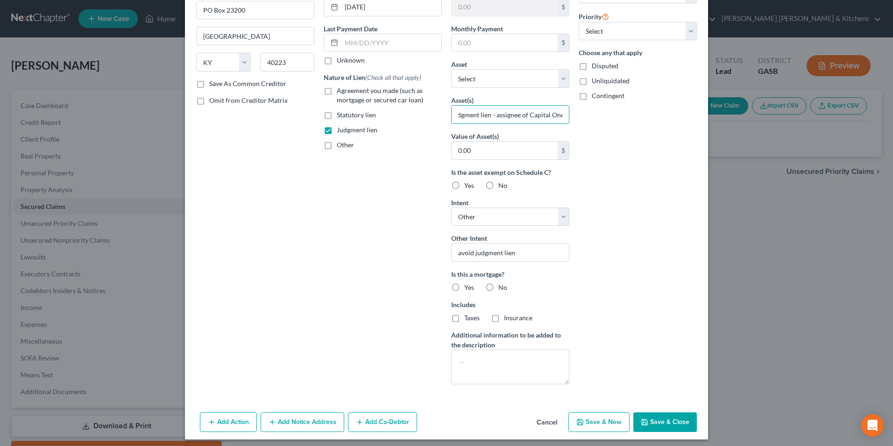
scroll to position [109, 0]
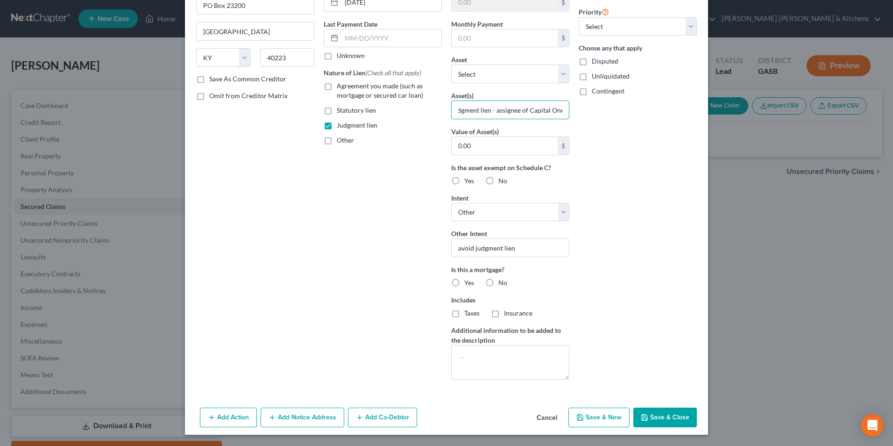
type input "judgment lien - assignee of Capital One"
click at [650, 417] on button "Save & Close" at bounding box center [665, 417] width 64 height 20
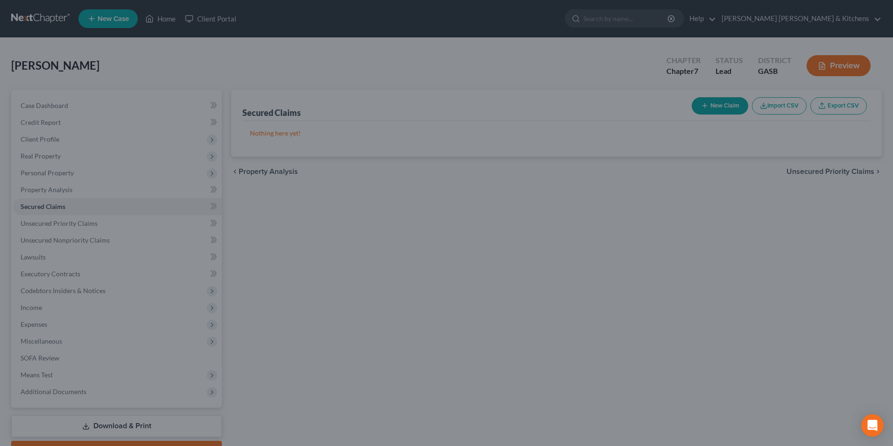
scroll to position [7, 0]
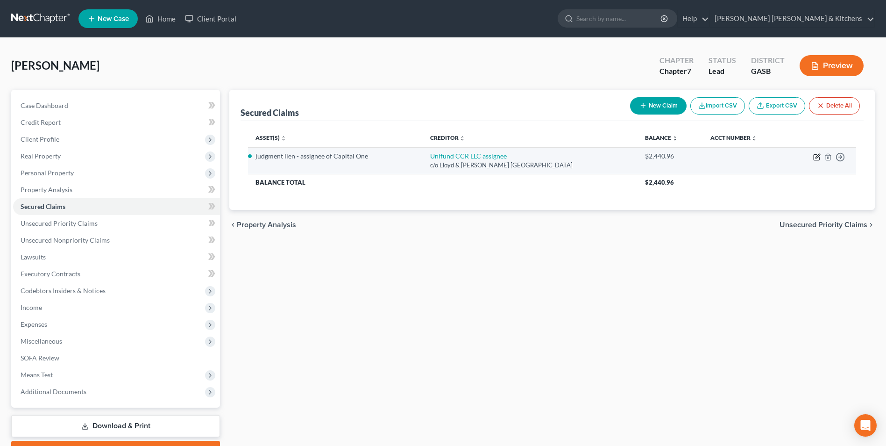
click at [819, 155] on icon "button" at bounding box center [816, 156] width 7 height 7
select select "18"
select select "4"
select select "0"
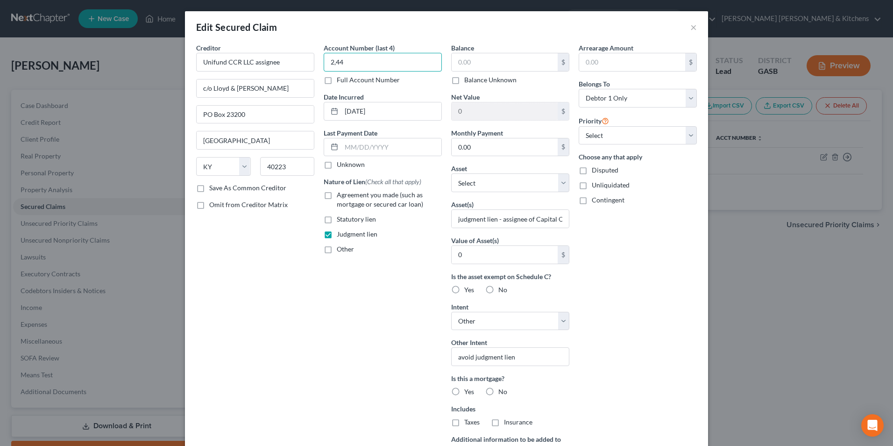
type input "2,44"
click at [419, 64] on input "2,44" at bounding box center [383, 62] width 118 height 19
drag, startPoint x: 341, startPoint y: 66, endPoint x: 319, endPoint y: 66, distance: 22.4
click at [320, 66] on div "Account Number (last 4) 2,44 Full Account Number Date Incurred [DATE] Last Paym…" at bounding box center [383, 269] width 128 height 453
drag, startPoint x: 457, startPoint y: 54, endPoint x: 459, endPoint y: 63, distance: 8.5
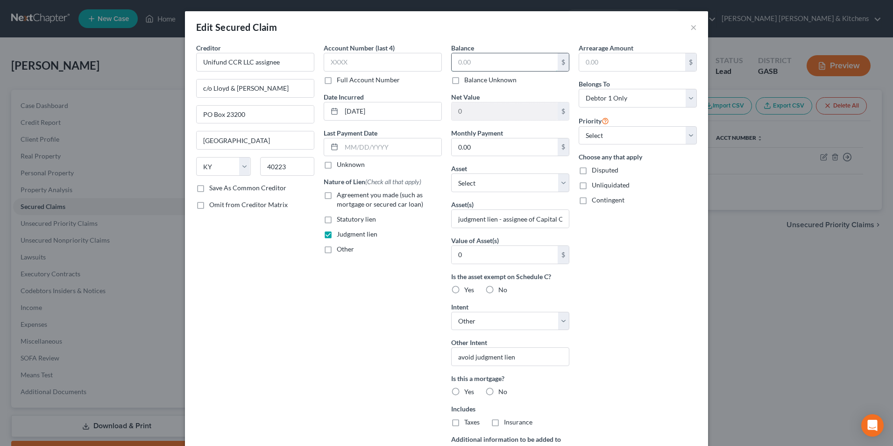
click at [458, 57] on input "text" at bounding box center [505, 62] width 106 height 18
type input "2,510"
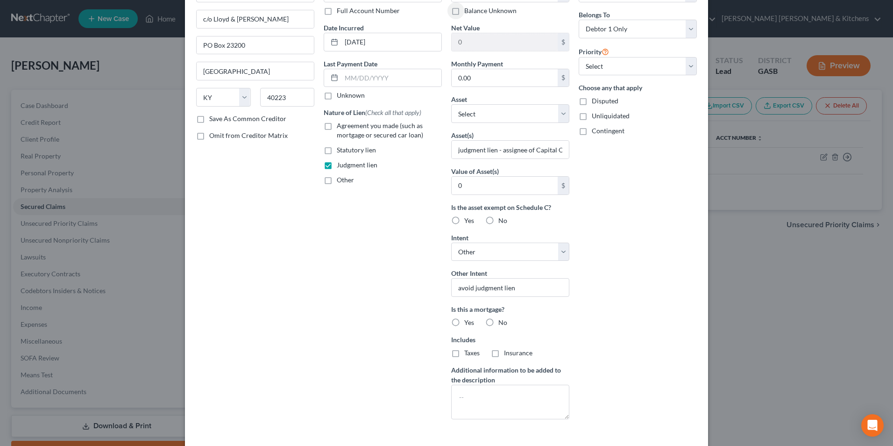
scroll to position [116, 0]
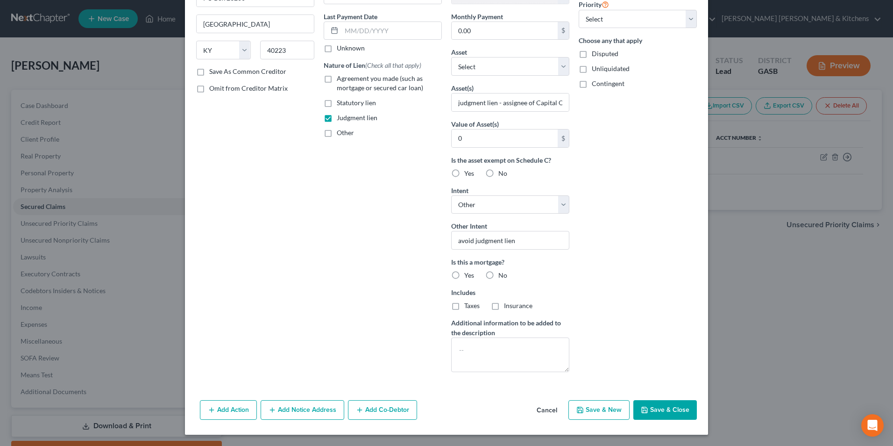
click at [683, 414] on button "Save & Close" at bounding box center [665, 410] width 64 height 20
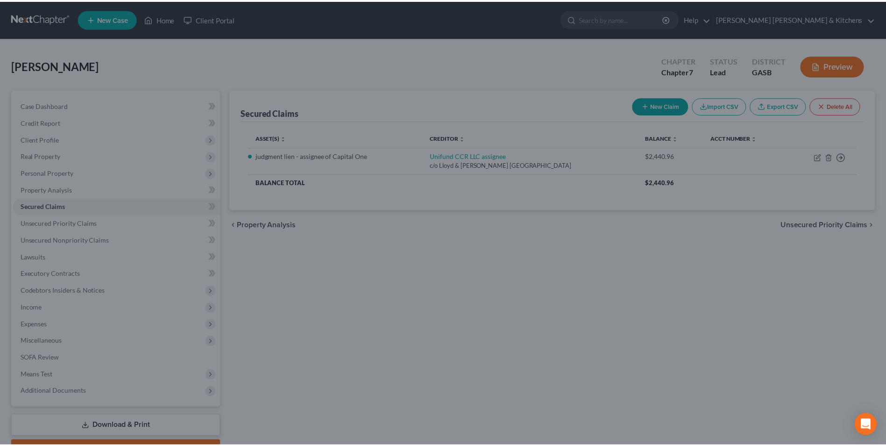
scroll to position [0, 0]
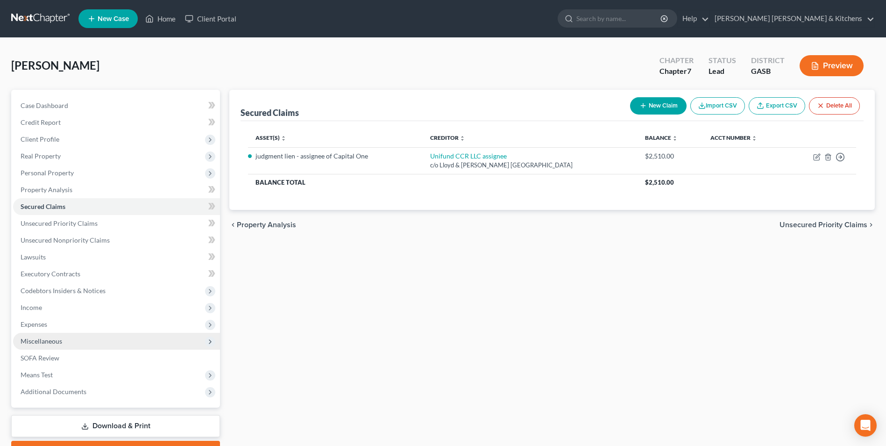
click at [46, 340] on span "Miscellaneous" at bounding box center [42, 341] width 42 height 8
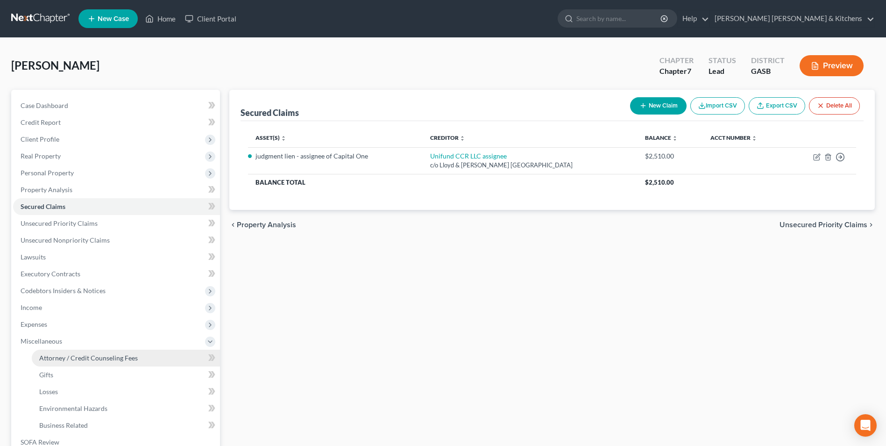
click at [60, 350] on link "Attorney / Credit Counseling Fees" at bounding box center [126, 357] width 188 height 17
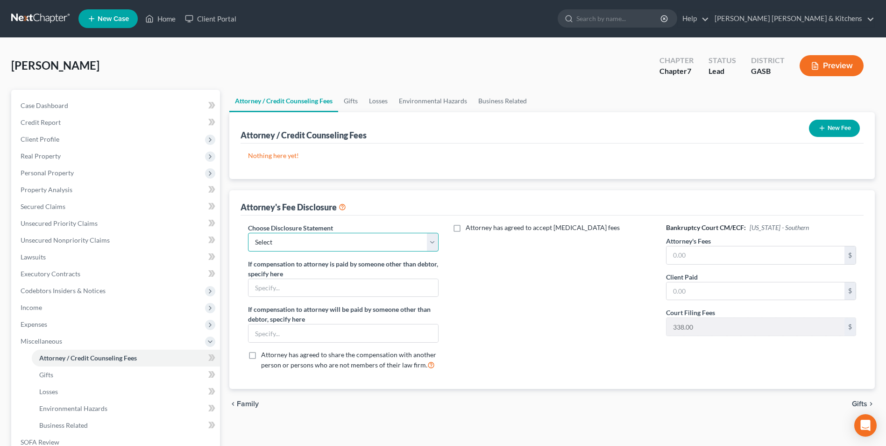
click at [305, 251] on select "Select Disclosure of Compensation of Attorney For Debtors" at bounding box center [343, 242] width 190 height 19
select select "0"
click at [248, 233] on select "Select Disclosure of Compensation of Attorney For Debtors" at bounding box center [343, 242] width 190 height 19
click at [714, 253] on input "text" at bounding box center [756, 255] width 178 height 18
type input "1,517"
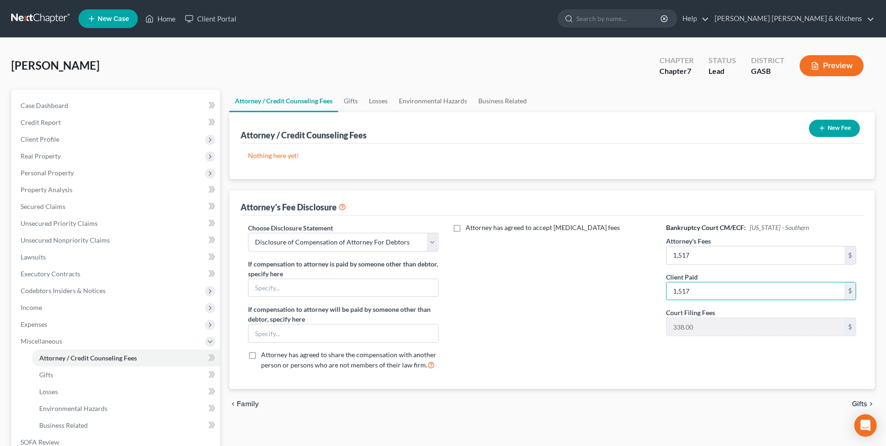
type input "1,517"
click at [845, 128] on button "New Fee" at bounding box center [834, 128] width 51 height 17
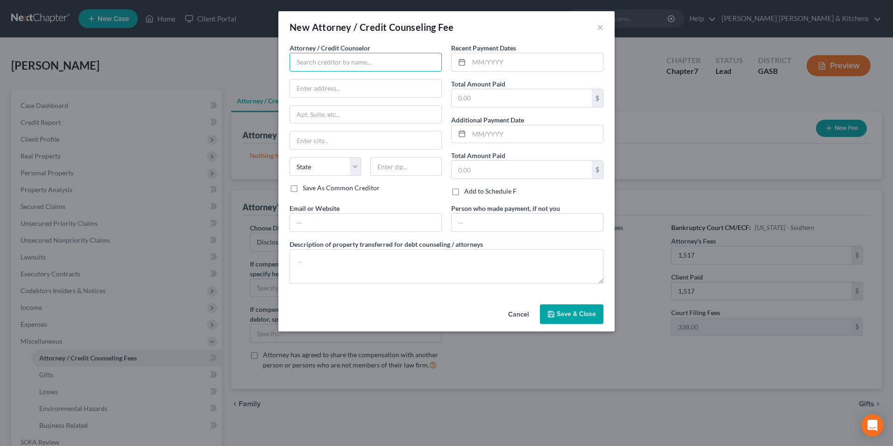
click at [307, 66] on input "text" at bounding box center [366, 62] width 152 height 19
type input "[PERSON_NAME] Debt & Credit Counseling"
type input "online"
drag, startPoint x: 471, startPoint y: 100, endPoint x: 475, endPoint y: 102, distance: 4.8
click at [472, 100] on input "text" at bounding box center [522, 98] width 140 height 18
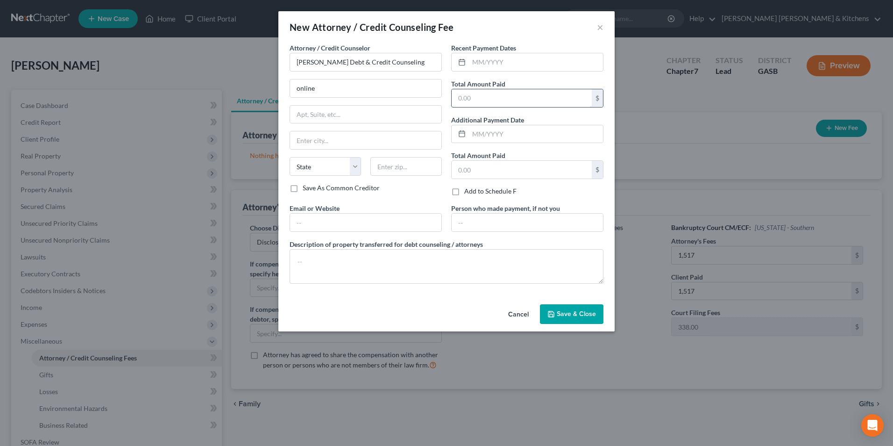
type input "25.00"
click at [428, 273] on textarea at bounding box center [447, 266] width 314 height 35
type textarea "$25 for pre counseling"
click at [576, 307] on button "Save & Close" at bounding box center [572, 314] width 64 height 20
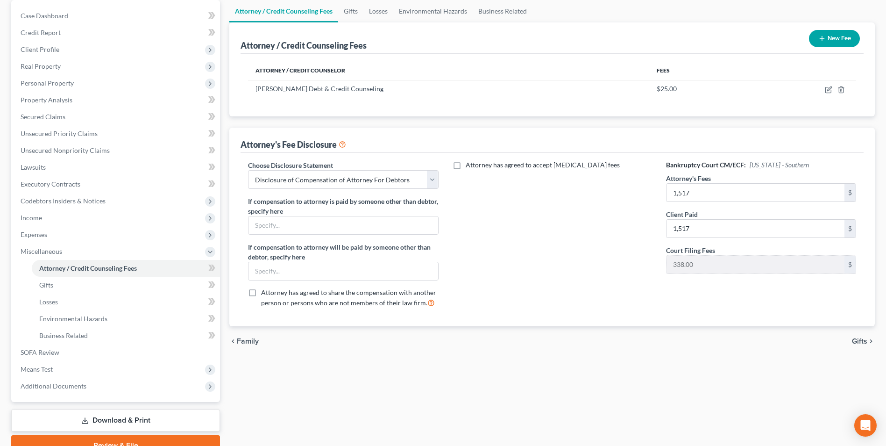
scroll to position [93, 0]
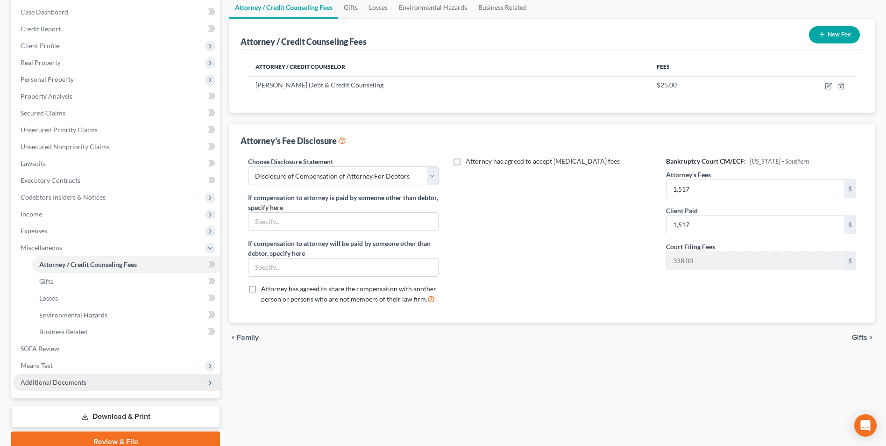
click at [64, 383] on span "Additional Documents" at bounding box center [54, 382] width 66 height 8
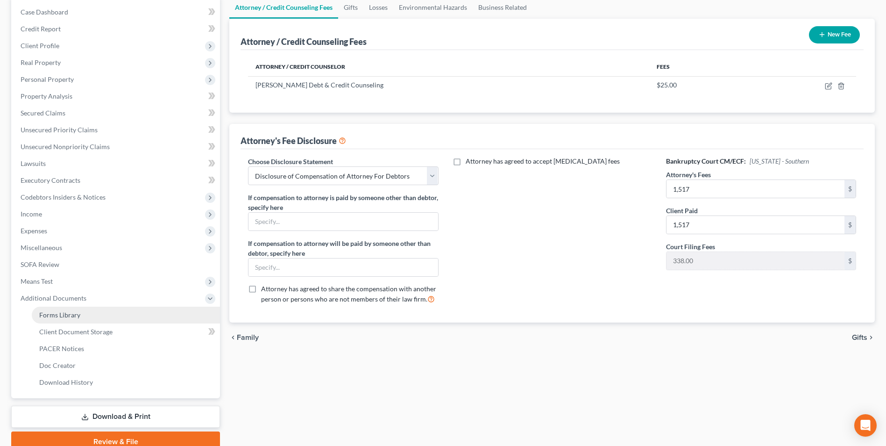
click at [64, 312] on span "Forms Library" at bounding box center [59, 315] width 41 height 8
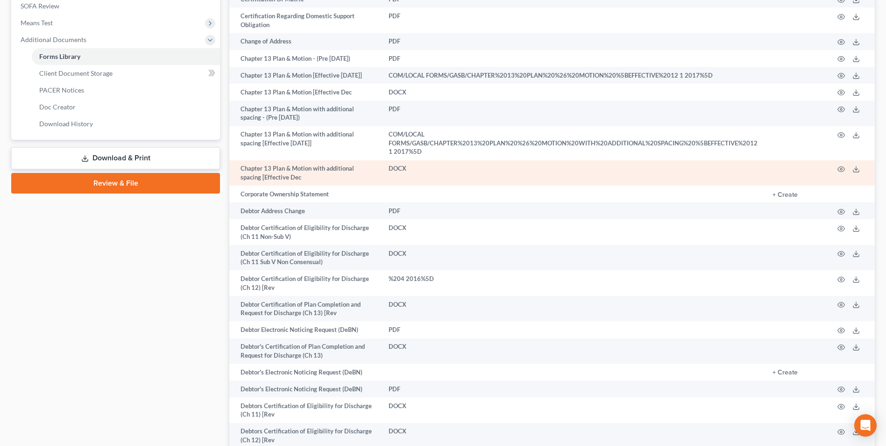
scroll to position [374, 0]
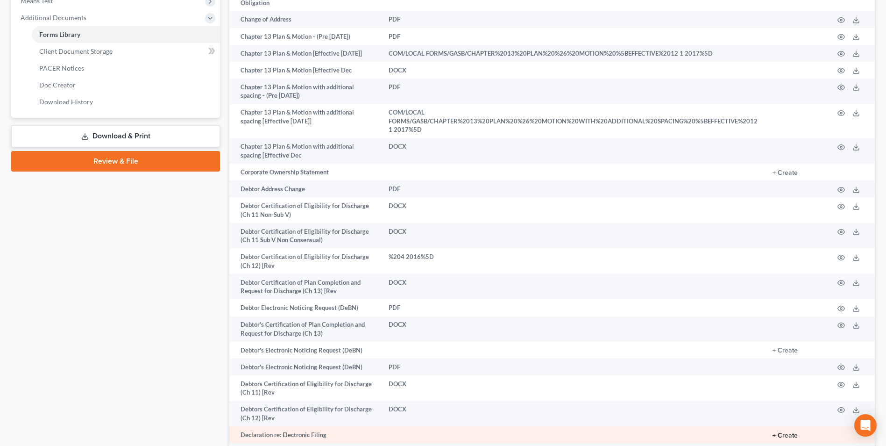
click at [793, 432] on button "+ Create" at bounding box center [785, 435] width 25 height 7
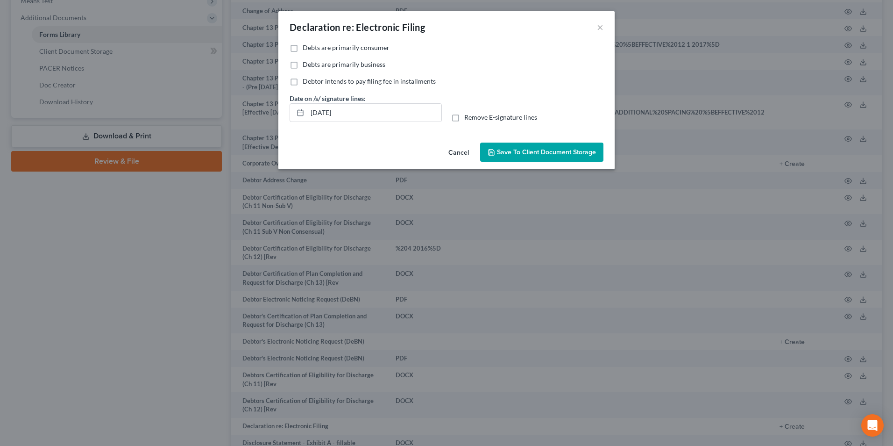
click at [303, 50] on label "Debts are primarily consumer" at bounding box center [346, 47] width 87 height 9
click at [306, 49] on input "Debts are primarily consumer" at bounding box center [309, 46] width 6 height 6
checkbox input "true"
drag, startPoint x: 346, startPoint y: 117, endPoint x: 303, endPoint y: 120, distance: 43.5
click at [303, 120] on div "[DATE]" at bounding box center [366, 112] width 152 height 19
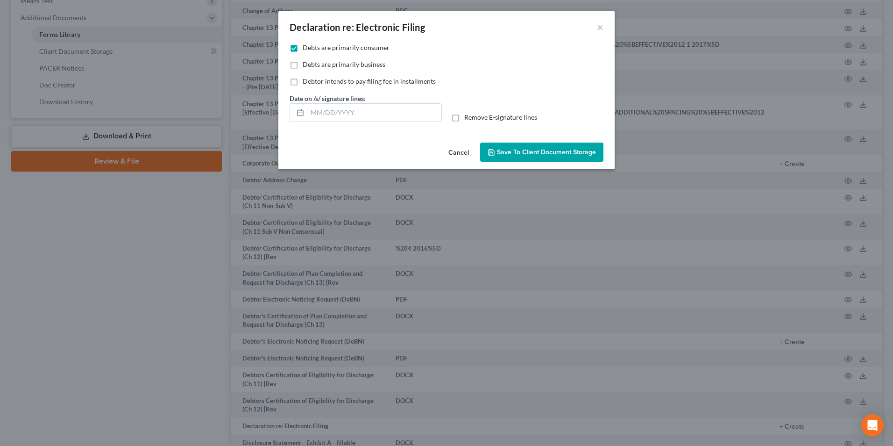
click at [464, 120] on label "Remove E-signature lines" at bounding box center [500, 117] width 73 height 9
click at [468, 119] on input "Remove E-signature lines" at bounding box center [471, 116] width 6 height 6
checkbox input "true"
drag, startPoint x: 518, startPoint y: 155, endPoint x: 528, endPoint y: 176, distance: 23.4
click at [519, 156] on span "Save to Client Document Storage" at bounding box center [546, 152] width 99 height 8
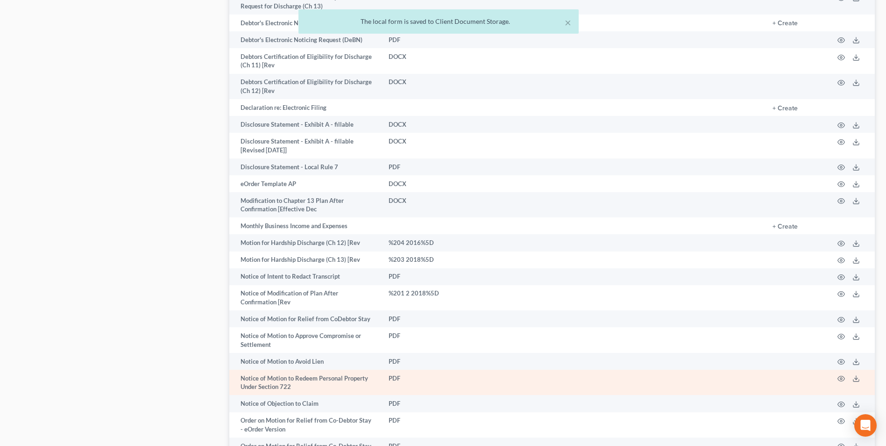
scroll to position [980, 0]
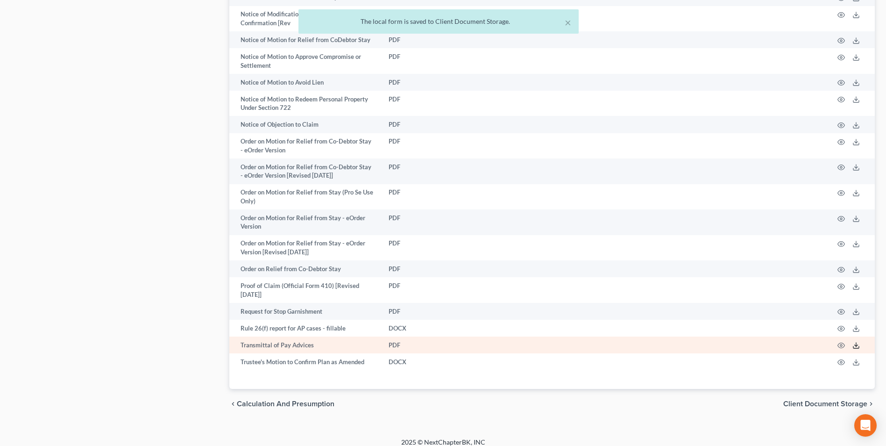
click at [856, 341] on icon at bounding box center [856, 344] width 7 height 7
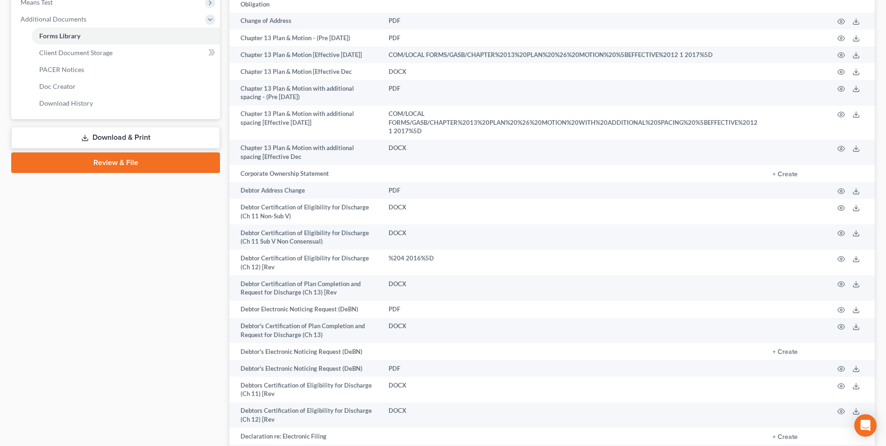
scroll to position [139, 0]
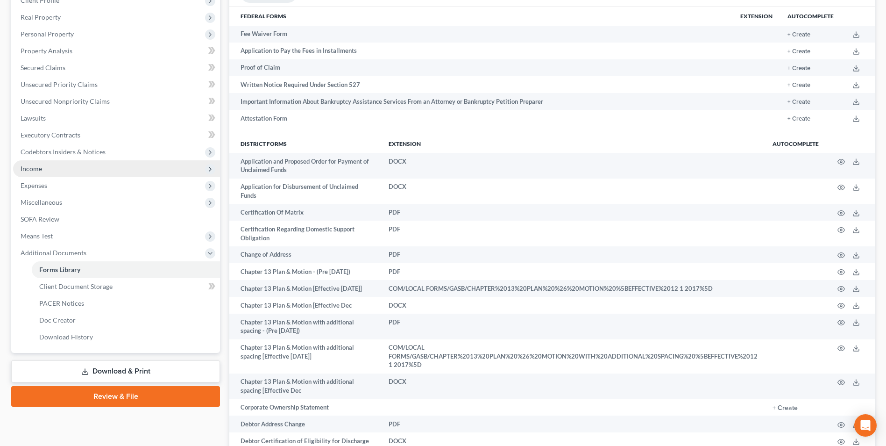
click at [32, 170] on span "Income" at bounding box center [31, 168] width 21 height 8
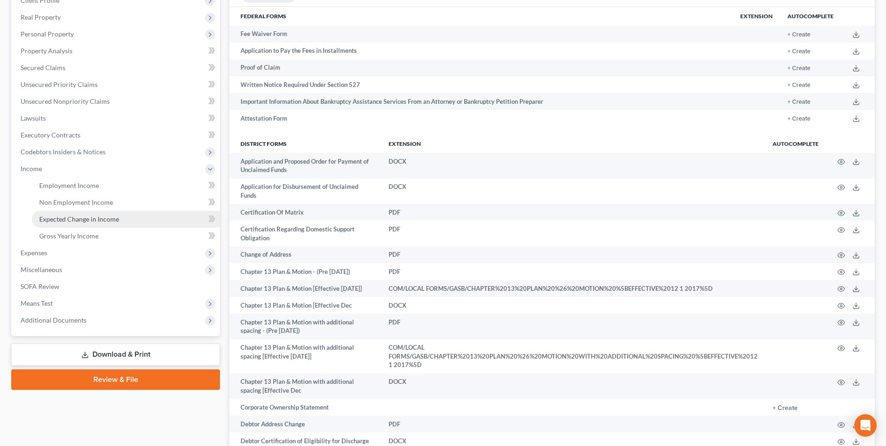
click at [56, 222] on span "Expected Change in Income" at bounding box center [79, 219] width 80 height 8
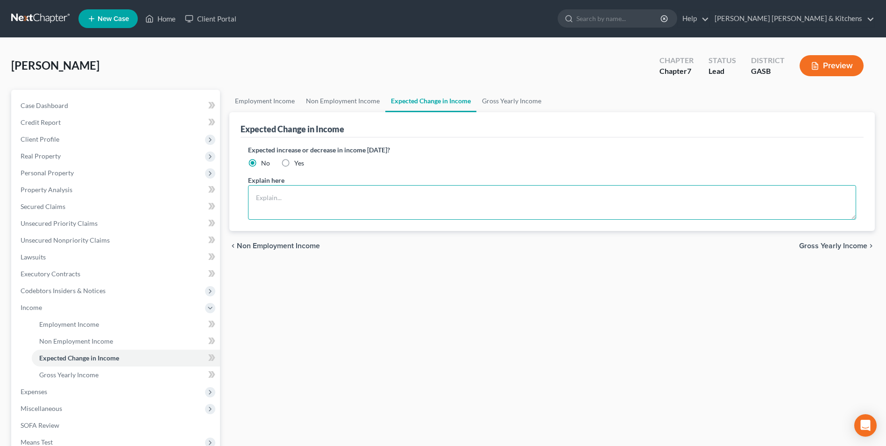
click at [334, 210] on textarea at bounding box center [552, 202] width 608 height 35
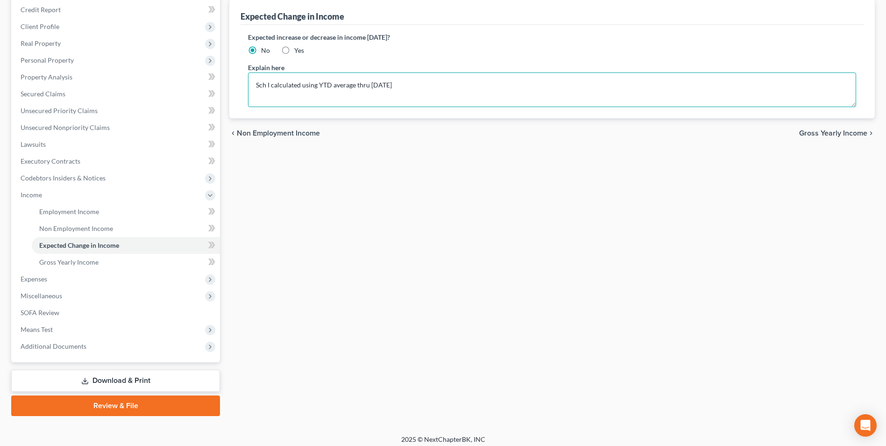
scroll to position [118, 0]
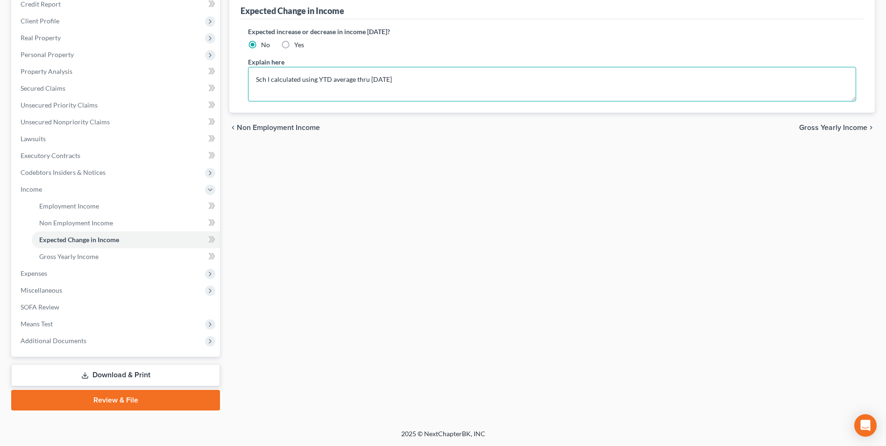
type textarea "Sch I calculated using YTD average thru [DATE]"
click at [120, 377] on link "Download & Print" at bounding box center [115, 375] width 209 height 22
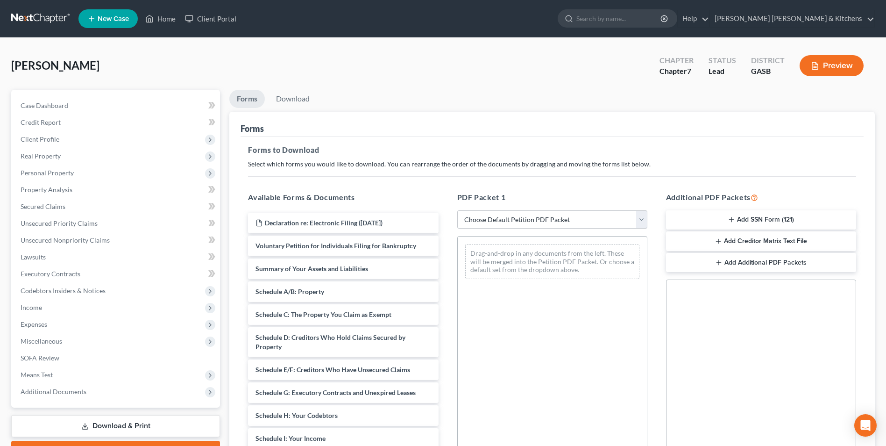
click at [505, 217] on select "Choose Default Petition PDF Packet Complete Bankruptcy Petition (all forms and …" at bounding box center [552, 219] width 190 height 19
select select "0"
click at [457, 210] on select "Choose Default Petition PDF Packet Complete Bankruptcy Petition (all forms and …" at bounding box center [552, 219] width 190 height 19
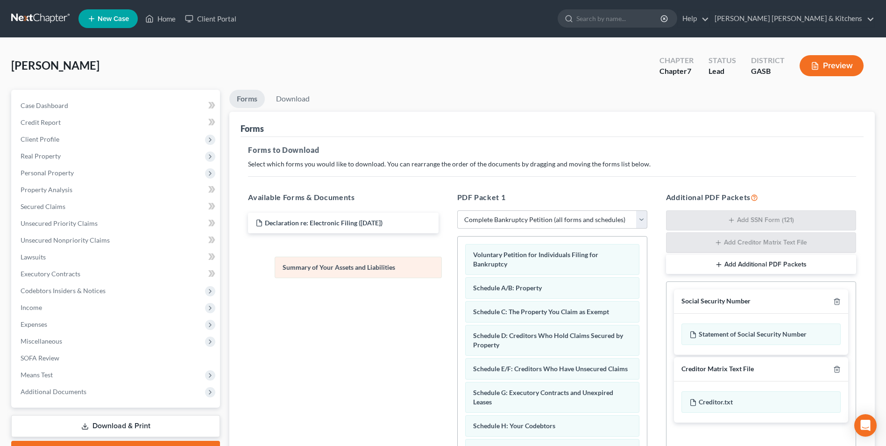
drag, startPoint x: 524, startPoint y: 284, endPoint x: 320, endPoint y: 252, distance: 207.1
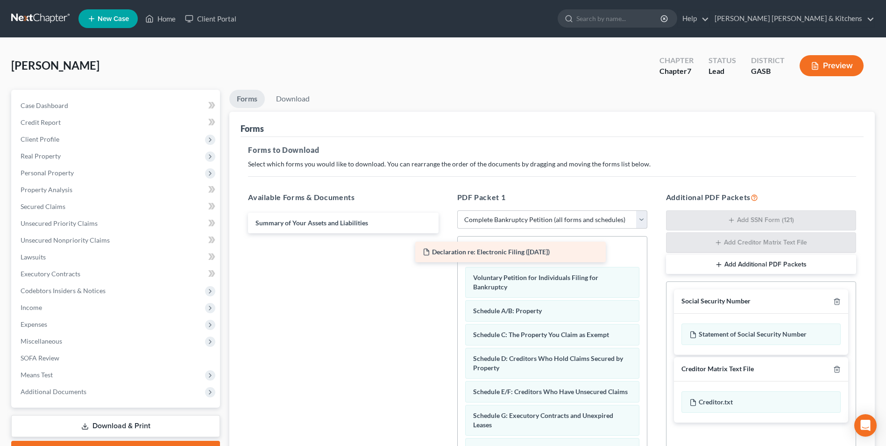
drag, startPoint x: 323, startPoint y: 228, endPoint x: 490, endPoint y: 257, distance: 169.7
click at [446, 233] on div "Declaration re: Electronic Filing ([DATE]) Declaration re: Electronic Filing ([…" at bounding box center [343, 223] width 205 height 21
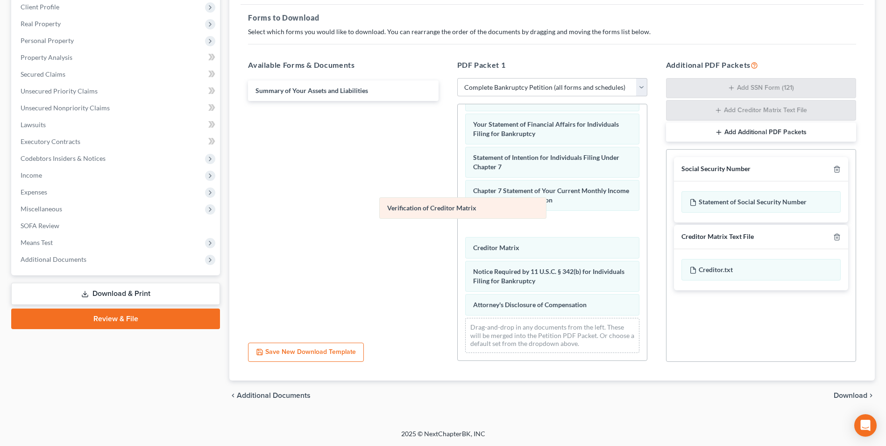
scroll to position [274, 0]
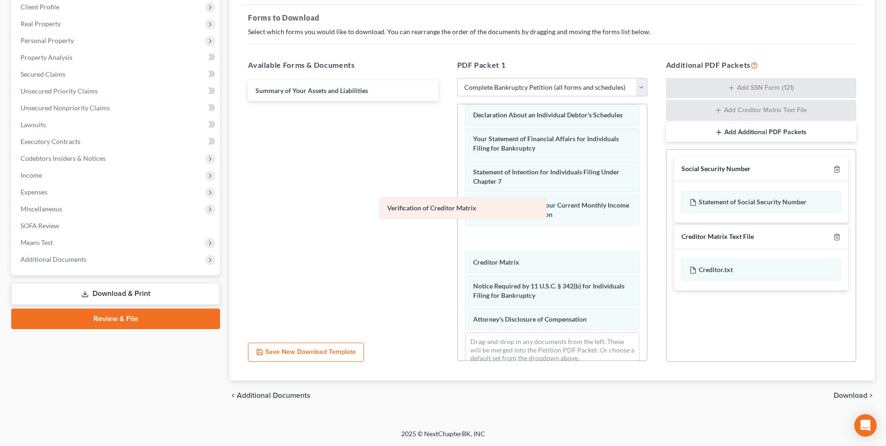
drag, startPoint x: 538, startPoint y: 247, endPoint x: 317, endPoint y: 128, distance: 251.0
click at [458, 128] on div "Verification of Creditor Matrix Declaration re: Electronic Filing ([DATE]) Volu…" at bounding box center [552, 102] width 189 height 544
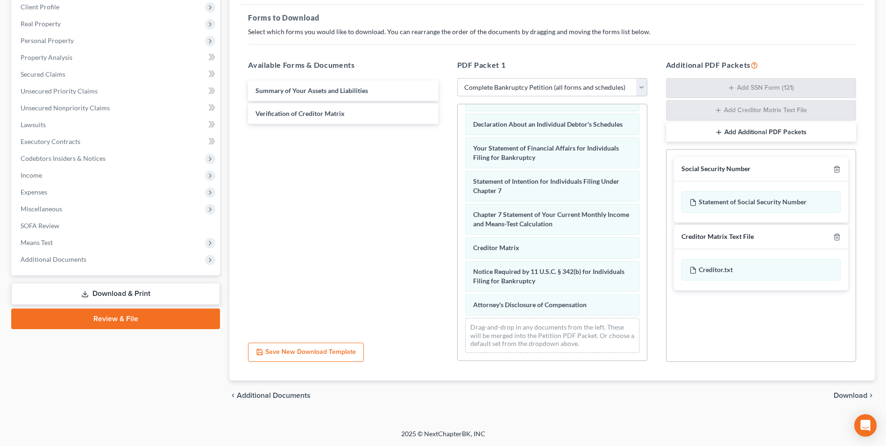
click at [862, 393] on span "Download" at bounding box center [851, 394] width 34 height 7
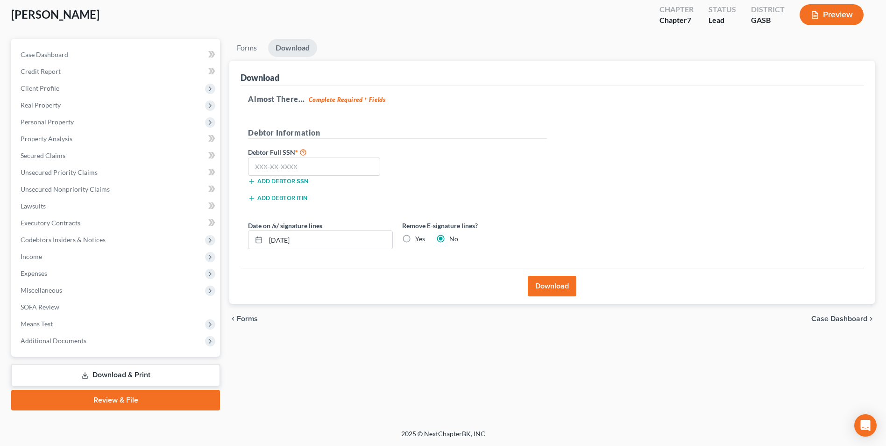
scroll to position [51, 0]
click at [361, 168] on input "text" at bounding box center [314, 166] width 132 height 19
type input "533-25-1510"
drag, startPoint x: 302, startPoint y: 237, endPoint x: 259, endPoint y: 249, distance: 44.5
click at [259, 249] on div "[DATE]" at bounding box center [320, 239] width 145 height 19
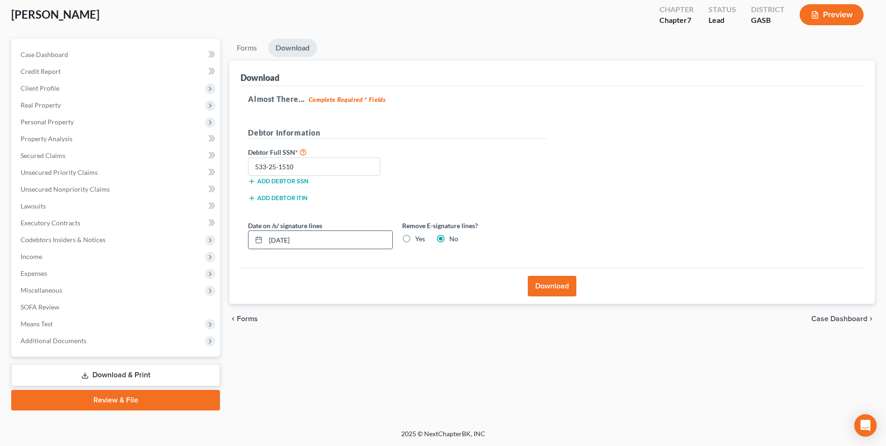
type input "5"
drag, startPoint x: 412, startPoint y: 235, endPoint x: 425, endPoint y: 261, distance: 28.8
click at [415, 237] on label "Yes" at bounding box center [420, 238] width 10 height 9
click at [419, 237] on input "Yes" at bounding box center [422, 237] width 6 height 6
radio input "true"
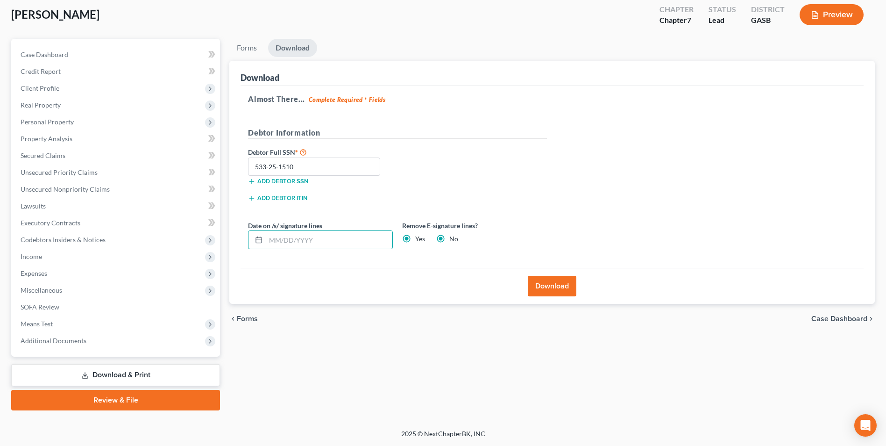
radio input "false"
click at [566, 284] on button "Download" at bounding box center [552, 286] width 49 height 21
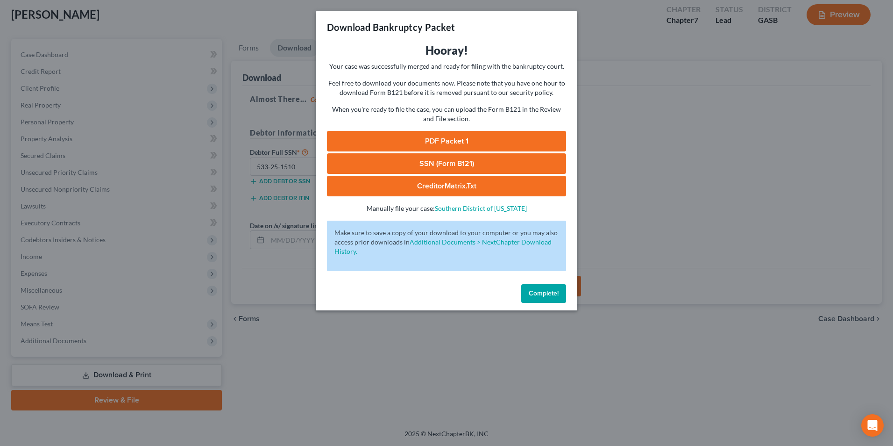
click at [422, 160] on link "SSN (Form B121)" at bounding box center [446, 163] width 239 height 21
click at [463, 141] on link "PDF Packet 1" at bounding box center [446, 141] width 239 height 21
click at [522, 372] on div "Download Bankruptcy Packet Hooray! Your case was successfully merged and ready …" at bounding box center [446, 223] width 893 height 446
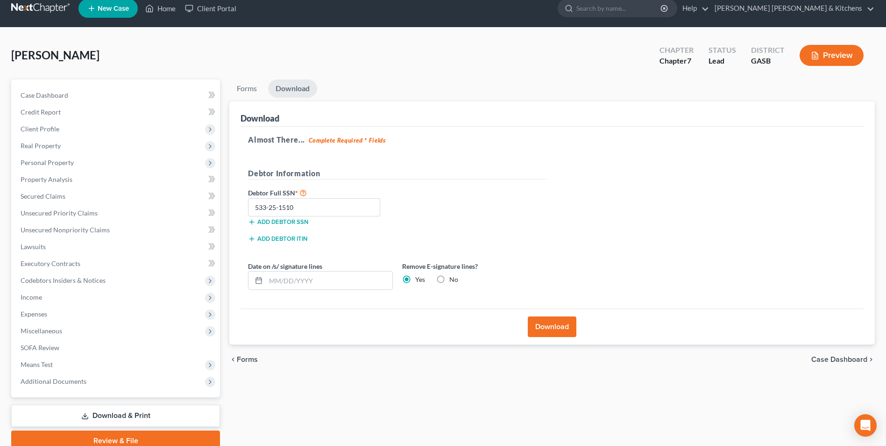
scroll to position [0, 0]
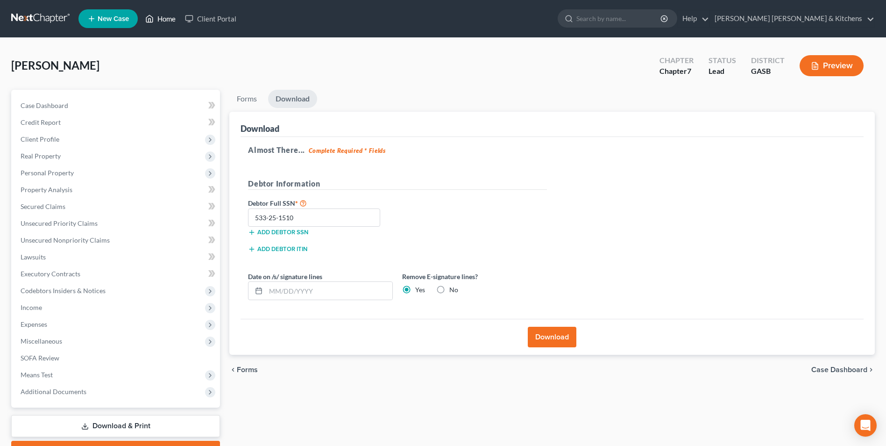
click at [168, 18] on link "Home" at bounding box center [161, 18] width 40 height 17
